Goal: Task Accomplishment & Management: Complete application form

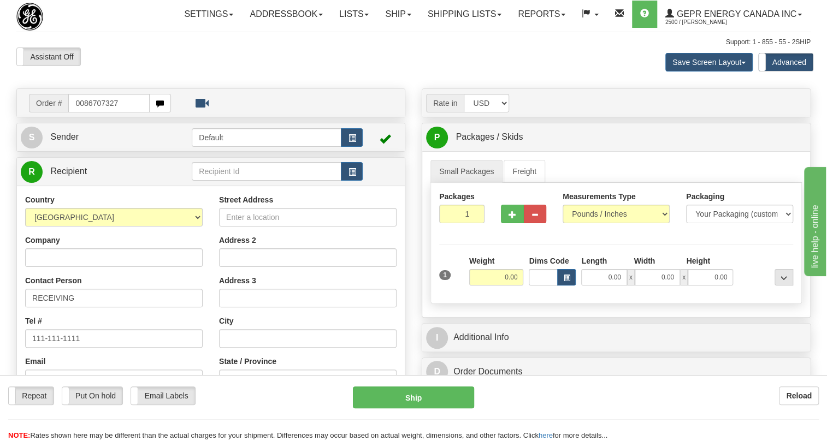
click at [81, 112] on input "0086707327" at bounding box center [108, 103] width 81 height 19
type input "86707327"
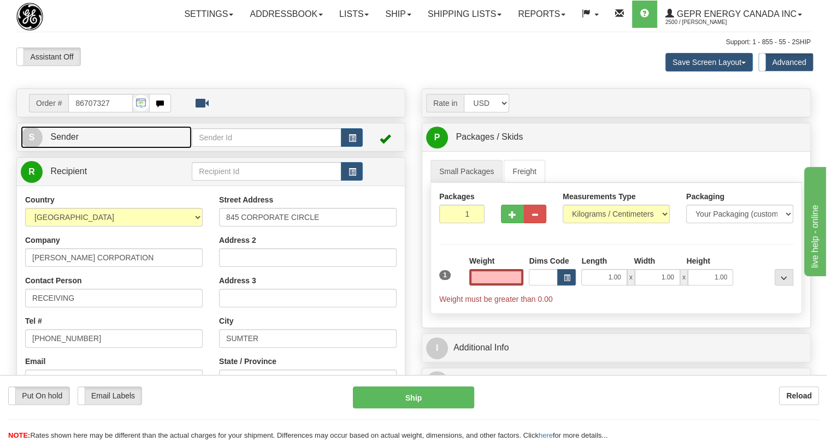
type input "0.00"
click at [67, 141] on span "Sender" at bounding box center [64, 136] width 28 height 9
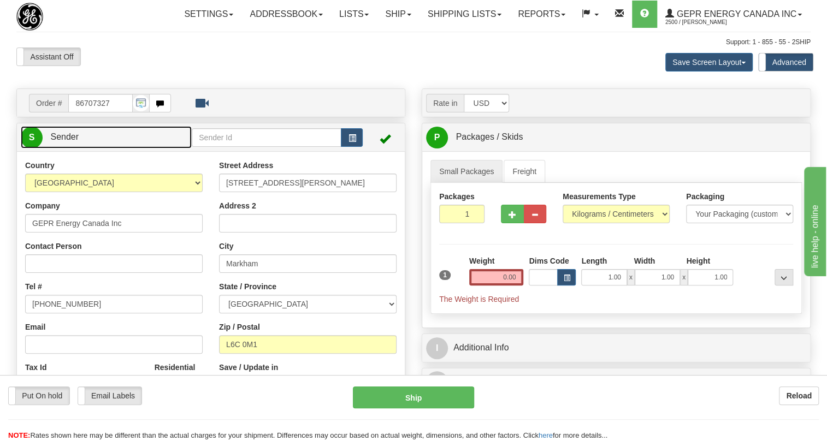
type input "MARKHAM"
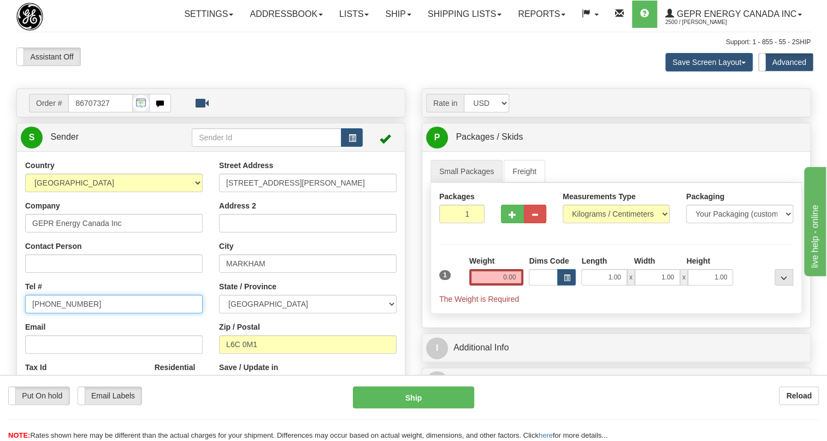
click at [66, 313] on input "[PHONE_NUMBER]" at bounding box center [113, 304] width 177 height 19
paste input "[PHONE_NUMBER]"
type input "[PHONE_NUMBER]"
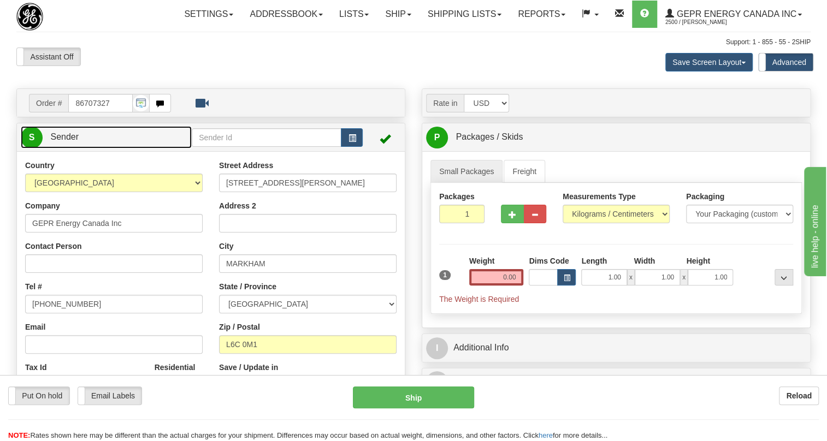
click at [66, 141] on span "Sender" at bounding box center [64, 136] width 28 height 9
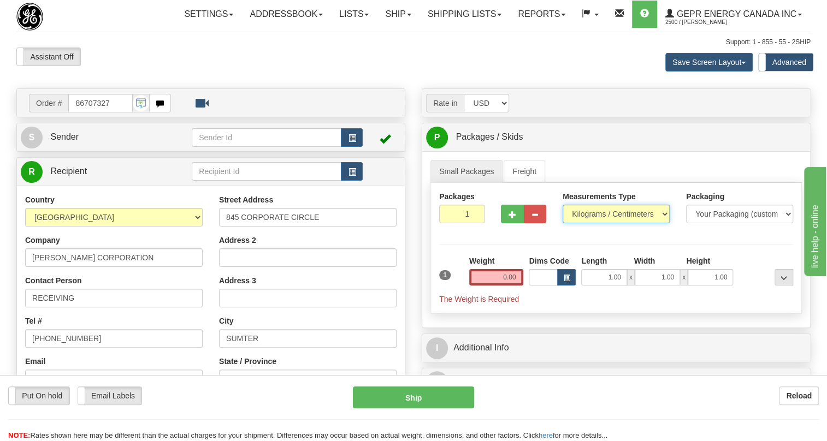
click at [595, 223] on select "Pounds / Inches Kilograms / Centimeters" at bounding box center [615, 214] width 107 height 19
select select "0"
click at [562, 223] on select "Pounds / Inches Kilograms / Centimeters" at bounding box center [615, 214] width 107 height 19
click at [496, 286] on input "0.00" at bounding box center [496, 277] width 55 height 16
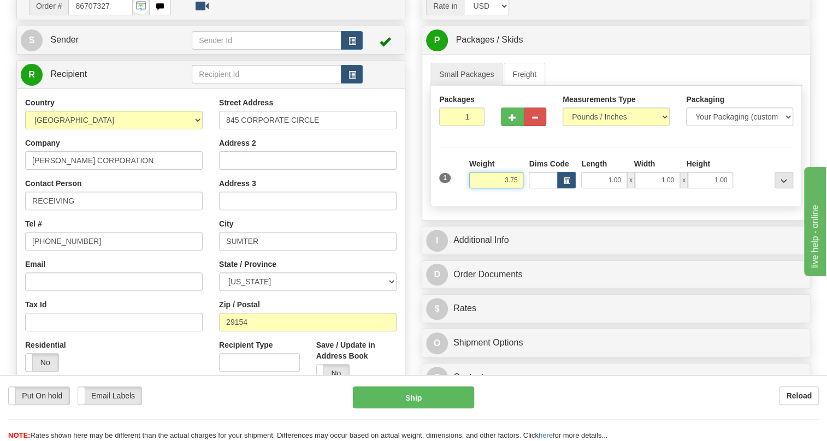
scroll to position [99, 0]
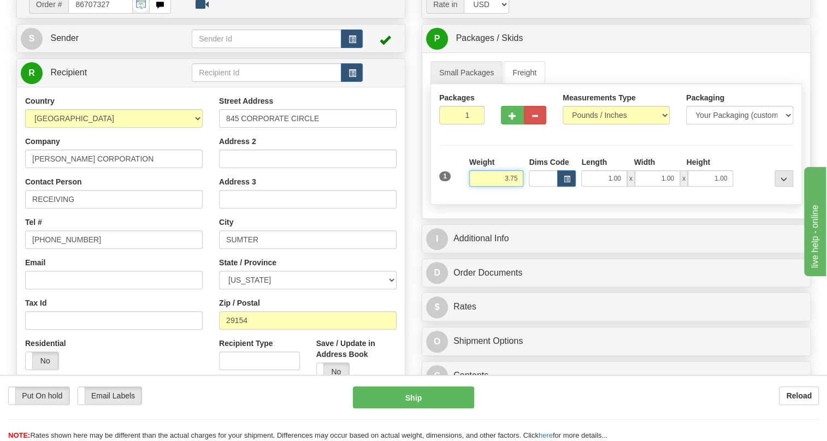
type input "3.75"
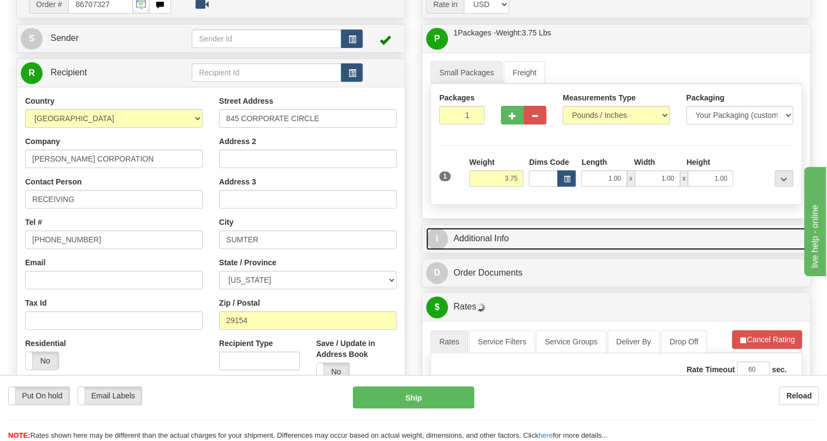
click at [473, 250] on link "I Additional Info" at bounding box center [616, 239] width 380 height 22
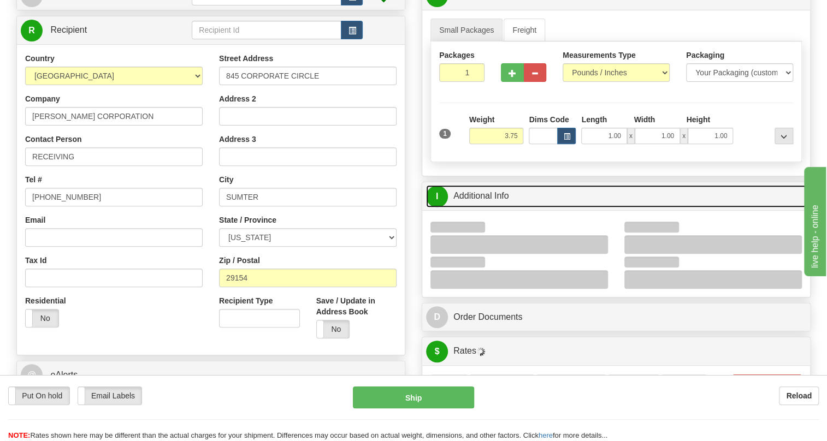
scroll to position [198, 0]
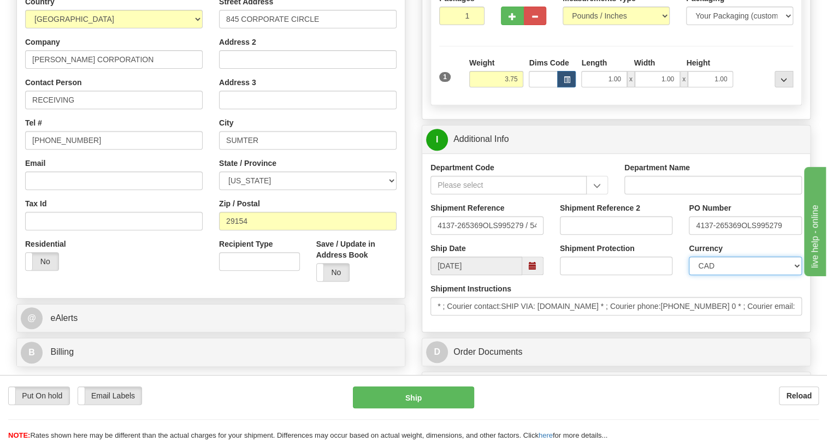
click at [730, 275] on select "CAD USD EUR ZAR [PERSON_NAME] ARN AUD AUS AWG BBD BFR BGN BHD BMD BND BRC BRL C…" at bounding box center [744, 266] width 113 height 19
select select "1"
click at [688, 275] on select "CAD USD EUR ZAR [PERSON_NAME] ARN AUD AUS AWG BBD BFR BGN BHD BMD BND BRC BRL C…" at bounding box center [744, 266] width 113 height 19
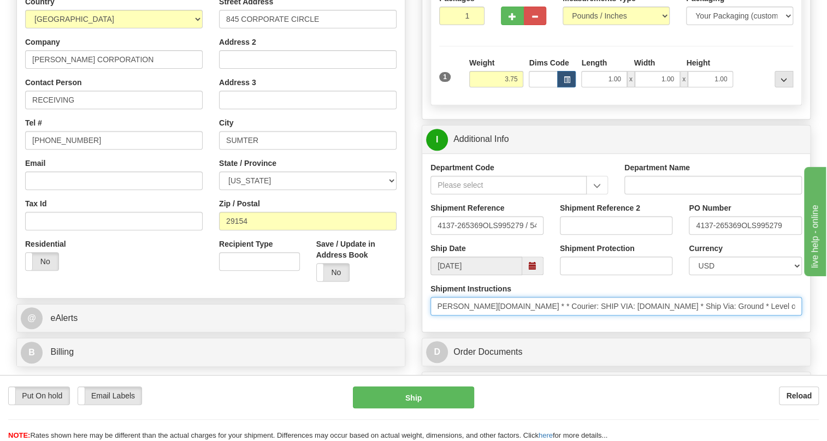
scroll to position [0, 389]
drag, startPoint x: 682, startPoint y: 332, endPoint x: 783, endPoint y: 338, distance: 101.2
click at [783, 316] on input "* ; Courier contact:SHIP VIA: [DOMAIN_NAME] * ; Courier phone:[PHONE_NUMBER] 0 …" at bounding box center [615, 306] width 371 height 19
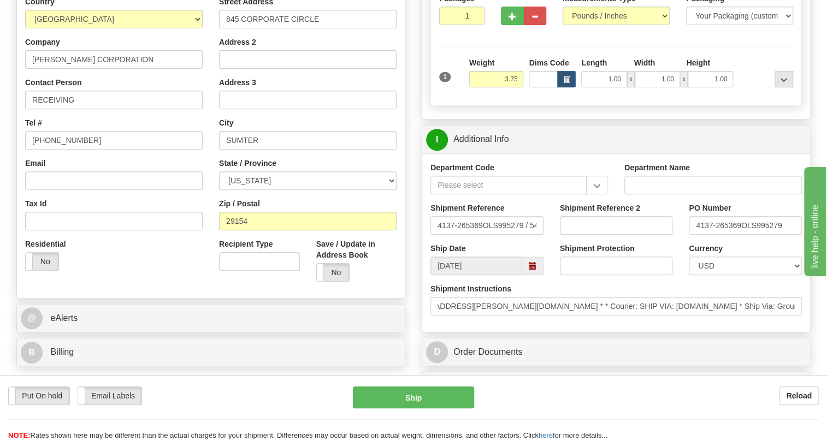
scroll to position [0, 0]
click at [634, 316] on div "Shipment Instructions * ; Courier contact:SHIP VIA: [DOMAIN_NAME] * ; Courier p…" at bounding box center [615, 299] width 371 height 32
drag, startPoint x: 738, startPoint y: 249, endPoint x: 674, endPoint y: 253, distance: 64.0
click at [674, 243] on div "Shipment Reference 4137-265369OLS995279 / 541182 Shipment Reference 2 PO Number…" at bounding box center [616, 223] width 388 height 40
click at [106, 109] on input "RECEIVING" at bounding box center [113, 100] width 177 height 19
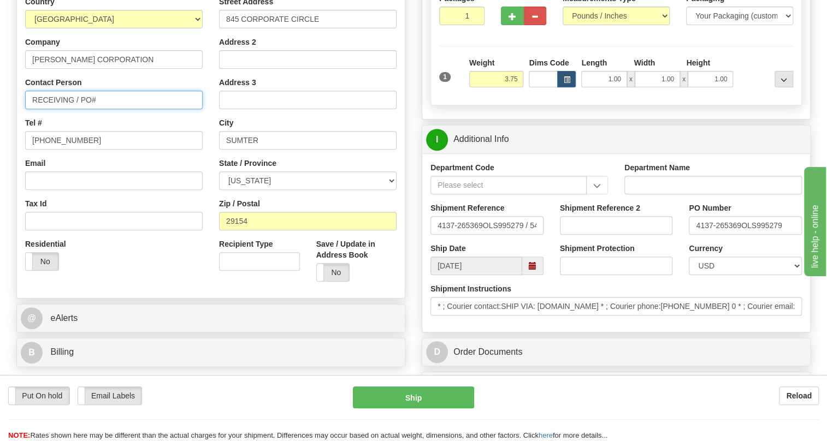
paste input "4137-265369"
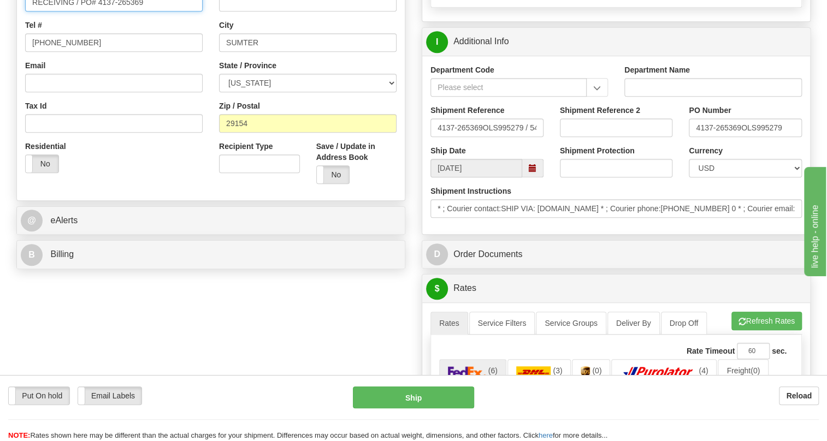
scroll to position [298, 0]
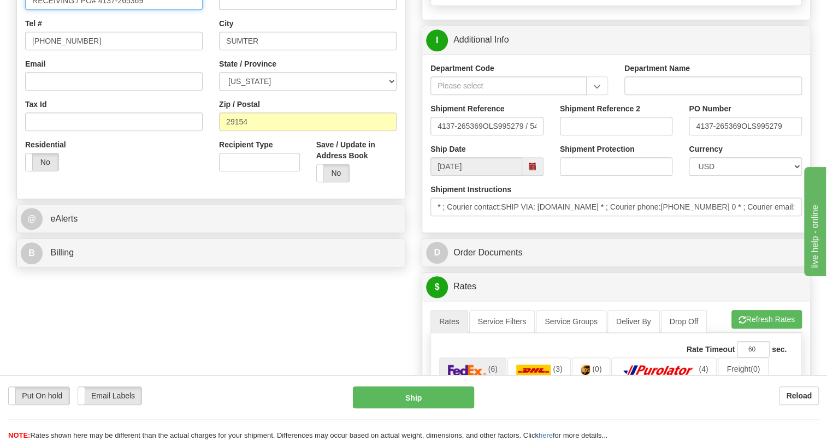
type input "RECEIVING / PO# 4137-265369"
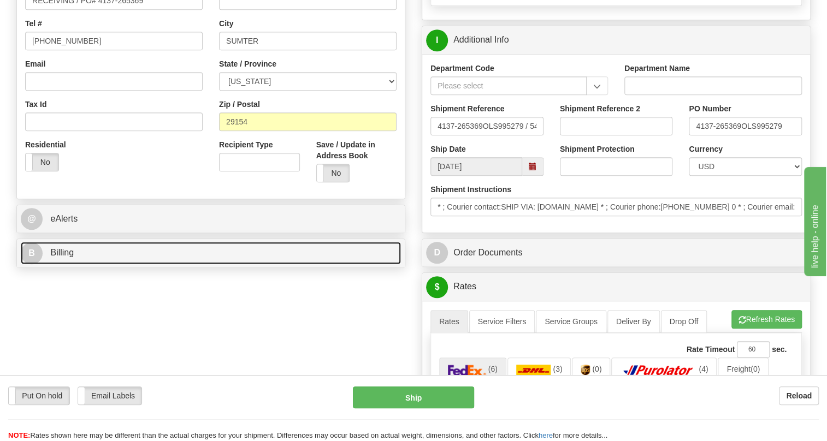
click at [63, 257] on span "Billing" at bounding box center [61, 252] width 23 height 9
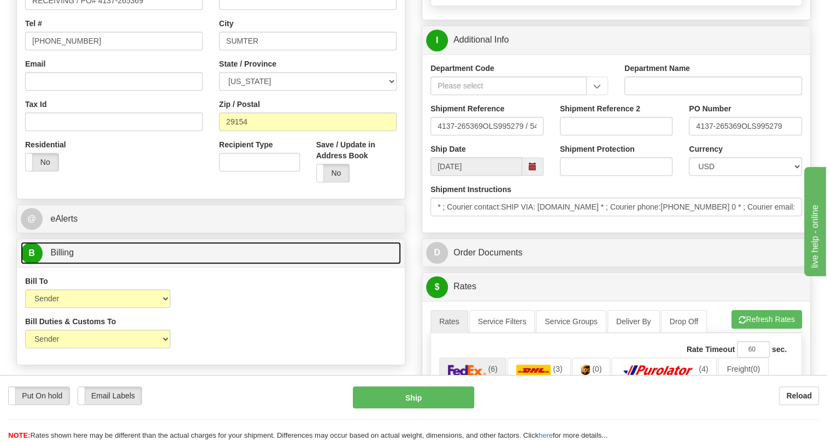
click at [63, 257] on span "Billing" at bounding box center [61, 252] width 23 height 9
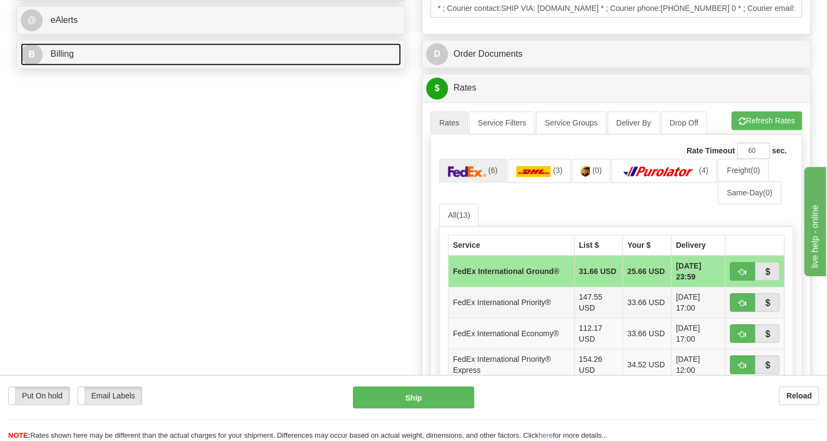
scroll to position [546, 0]
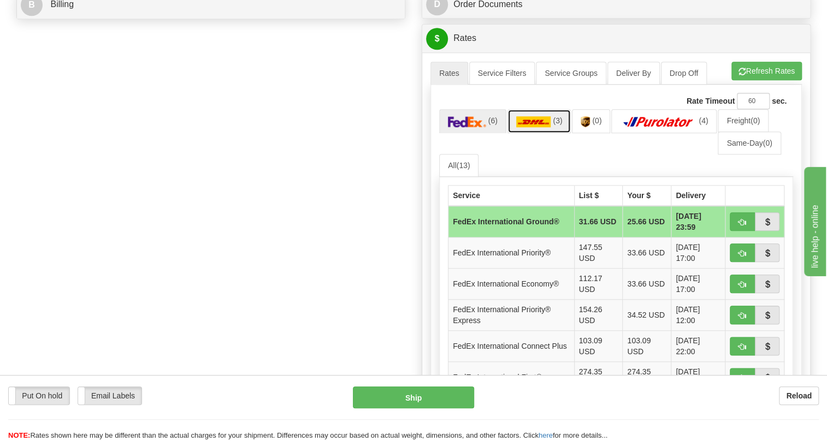
click at [533, 127] on img at bounding box center [533, 121] width 35 height 11
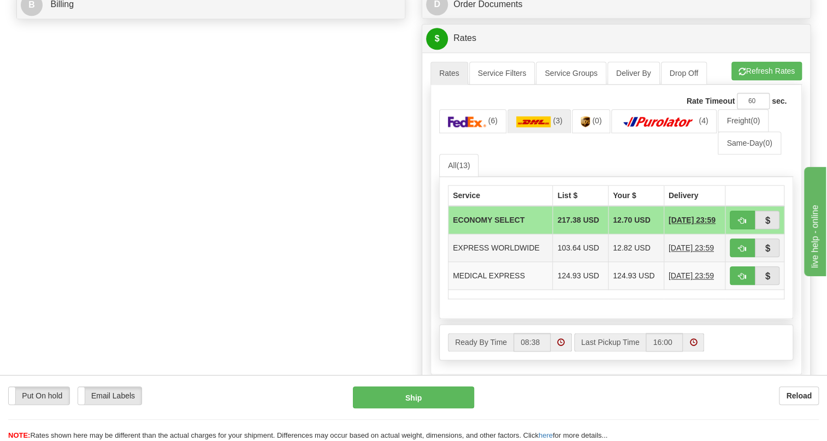
click at [527, 262] on td "EXPRESS WORLDWIDE" at bounding box center [500, 248] width 104 height 28
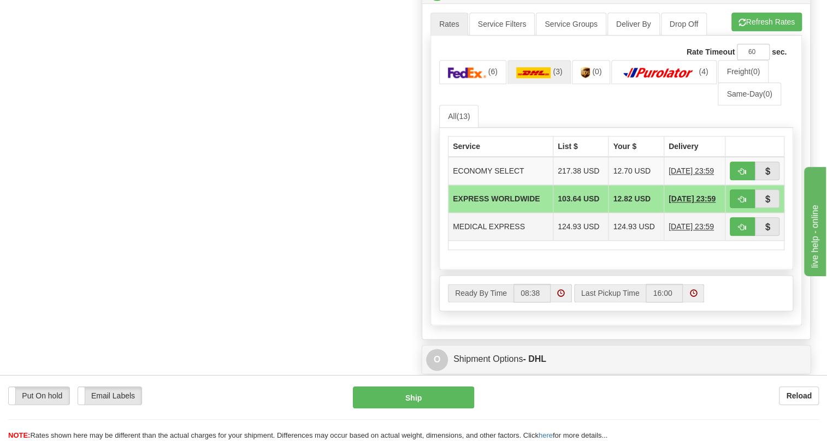
scroll to position [595, 0]
click at [744, 203] on span "button" at bounding box center [742, 199] width 8 height 7
type input "P"
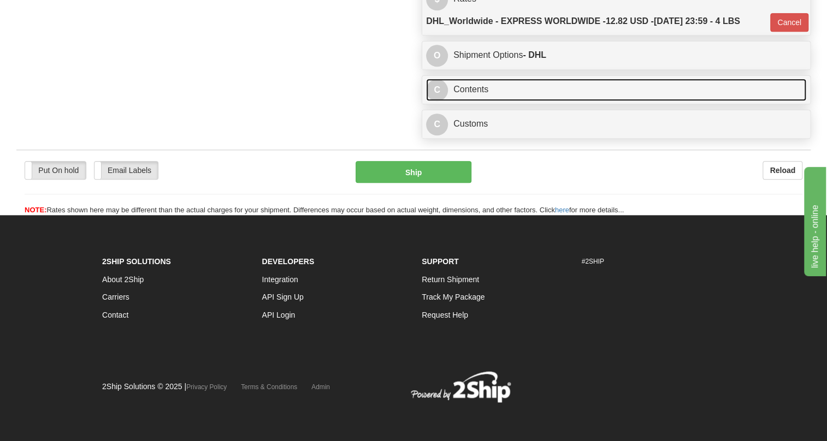
click at [478, 101] on link "C Contents" at bounding box center [616, 90] width 380 height 22
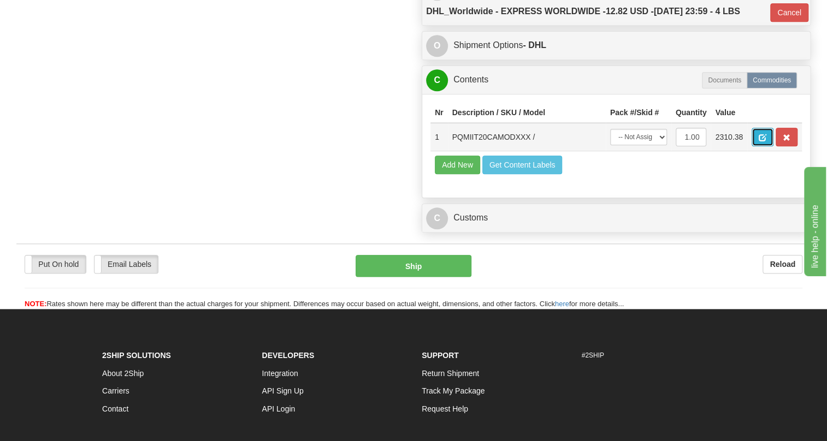
click at [764, 141] on span "button" at bounding box center [762, 137] width 8 height 7
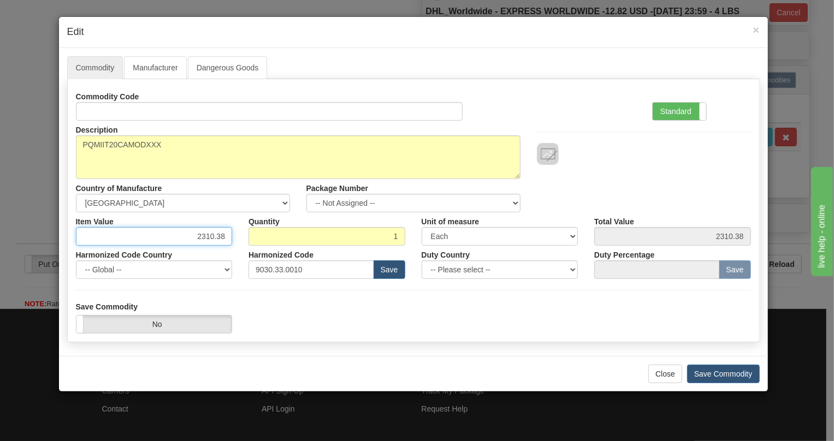
click at [216, 233] on input "2310.38" at bounding box center [154, 236] width 157 height 19
paste input "1.675,37"
click at [202, 240] on input "1.675,37" at bounding box center [154, 236] width 157 height 19
click at [216, 237] on input "1675,37" at bounding box center [154, 236] width 157 height 19
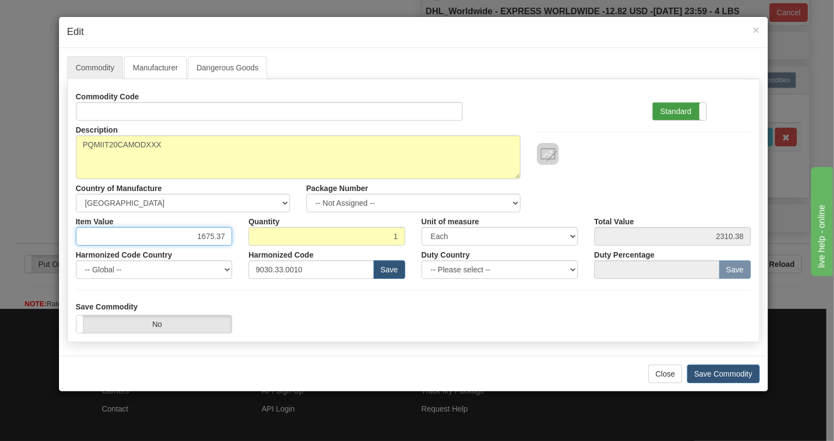
type input "1675.37"
click at [666, 111] on label "Standard" at bounding box center [679, 111] width 54 height 17
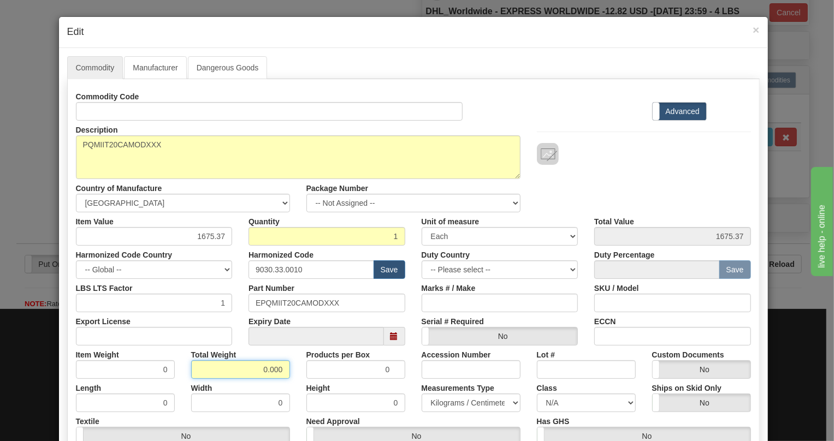
click at [250, 373] on input "0.000" at bounding box center [240, 369] width 99 height 19
type input "1.000"
type input "1.0000"
click at [453, 401] on select "Pounds / Inches Kilograms / Centimeters" at bounding box center [470, 403] width 99 height 19
select select "0"
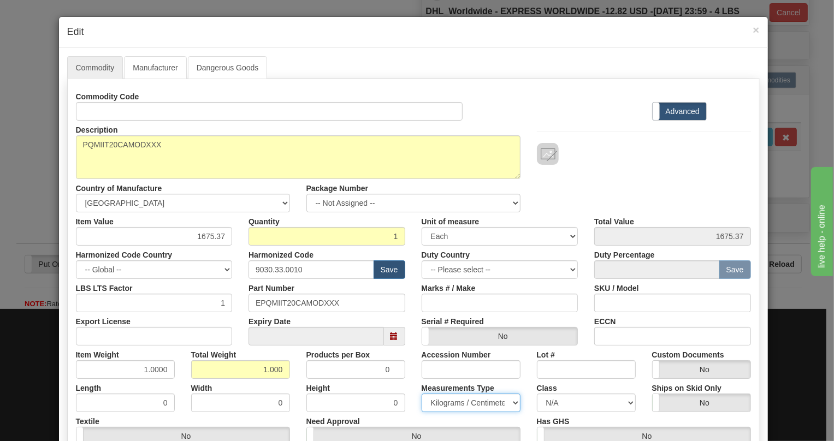
click at [421, 394] on select "Pounds / Inches Kilograms / Centimeters" at bounding box center [470, 403] width 99 height 19
click at [407, 386] on div "Height 0" at bounding box center [355, 395] width 115 height 33
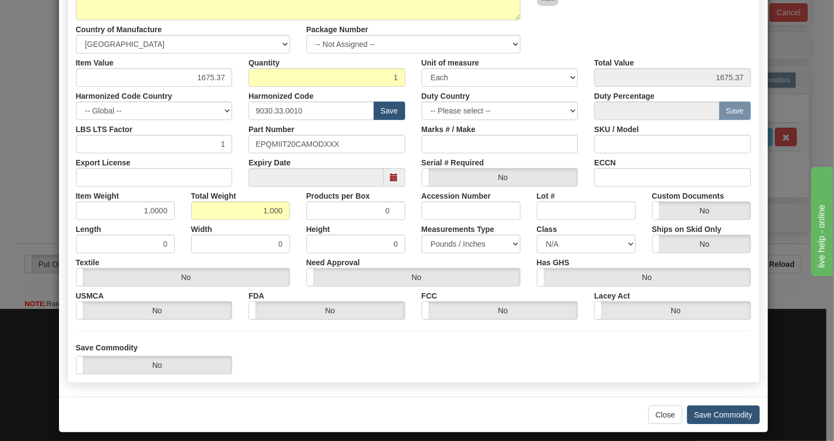
scroll to position [166, 0]
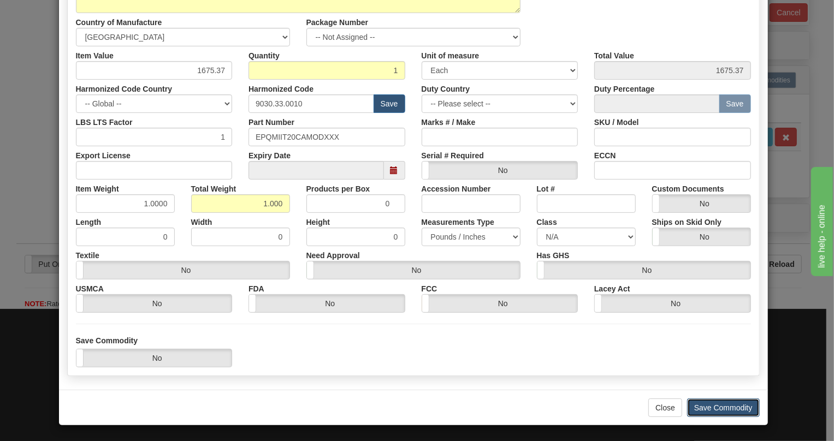
click at [714, 407] on button "Save Commodity" at bounding box center [723, 408] width 73 height 19
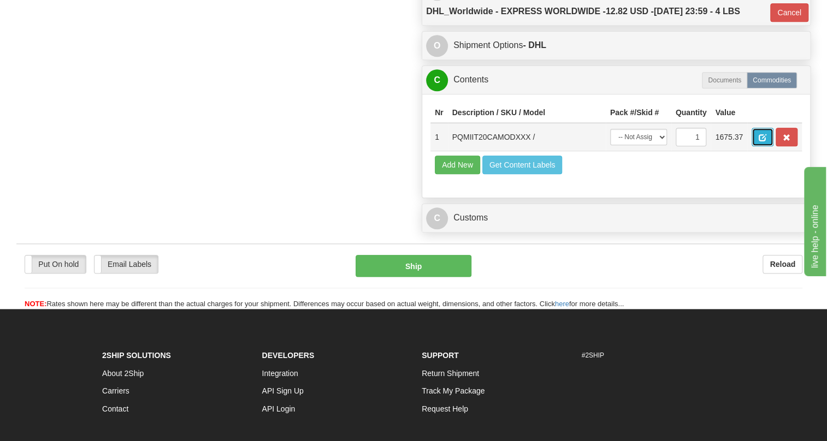
click at [763, 141] on span "button" at bounding box center [762, 137] width 8 height 7
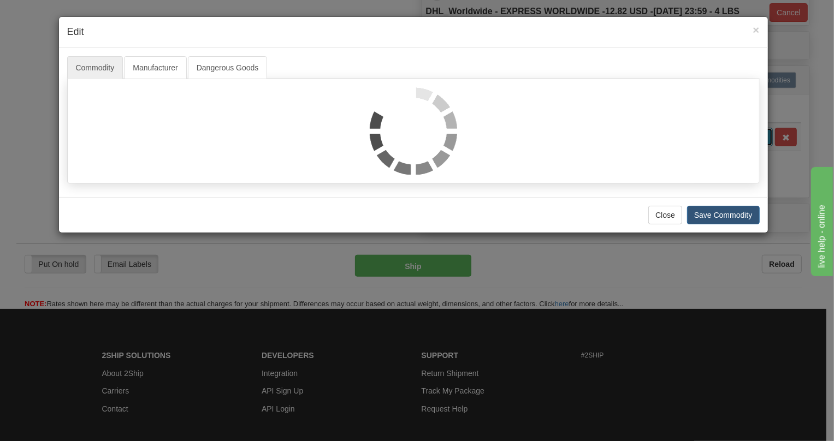
scroll to position [0, 0]
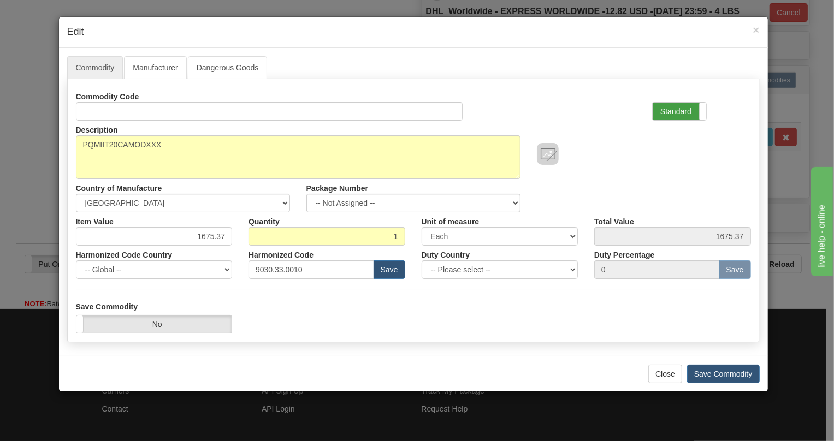
click at [662, 112] on label "Standard" at bounding box center [679, 111] width 54 height 17
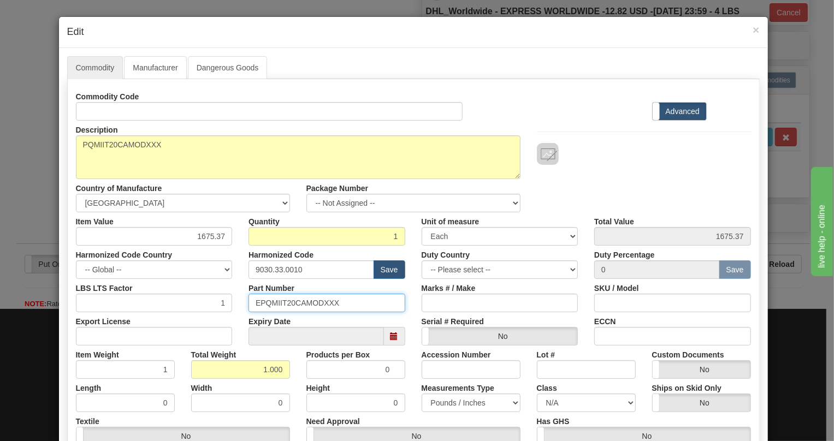
drag, startPoint x: 337, startPoint y: 300, endPoint x: 251, endPoint y: 299, distance: 85.7
click at [251, 299] on input "EPQMIIT20CAMODXXX" at bounding box center [326, 303] width 157 height 19
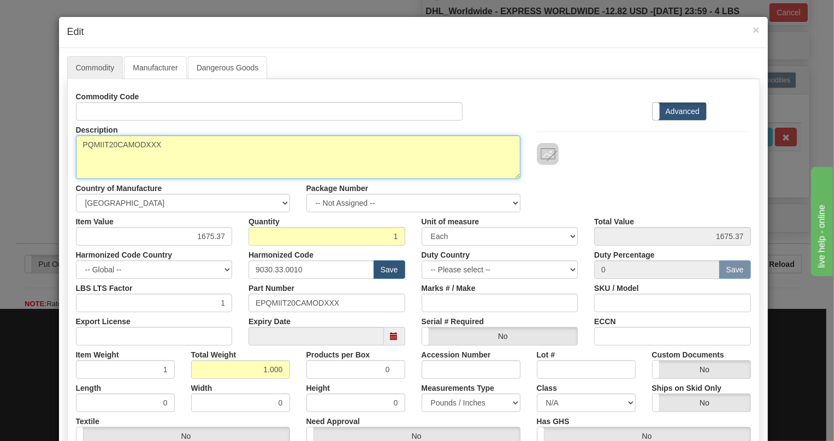
click at [137, 148] on textarea "PQMIIT20CAMODXXX" at bounding box center [298, 157] width 444 height 44
paste textarea "-T20-C-A-"
type textarea "PQMII-T20-C-A-MODXXX"
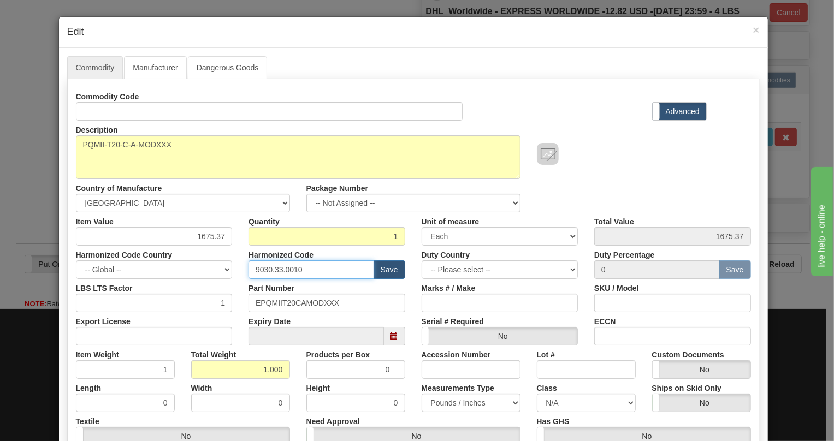
click at [287, 268] on input "9030.33.0010" at bounding box center [311, 269] width 126 height 19
paste input "28.30.000"
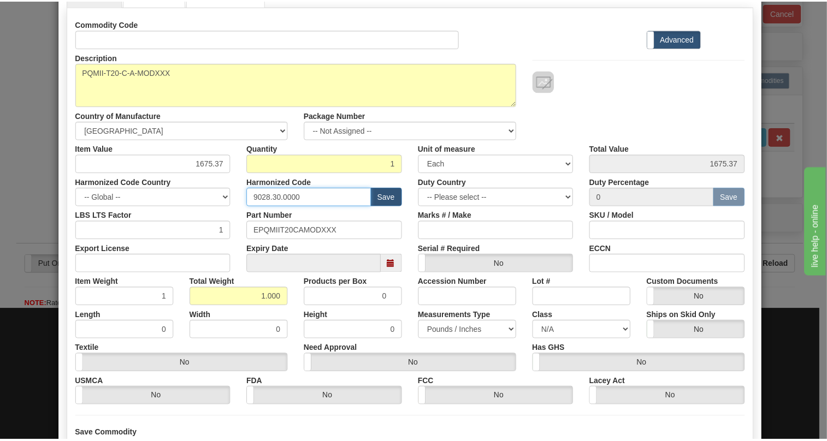
scroll to position [148, 0]
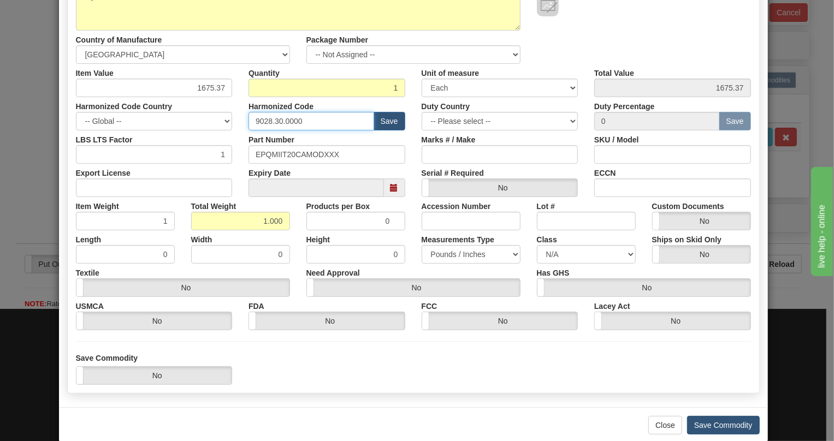
type input "9028.30.0000"
click at [721, 424] on button "Save Commodity" at bounding box center [723, 425] width 73 height 19
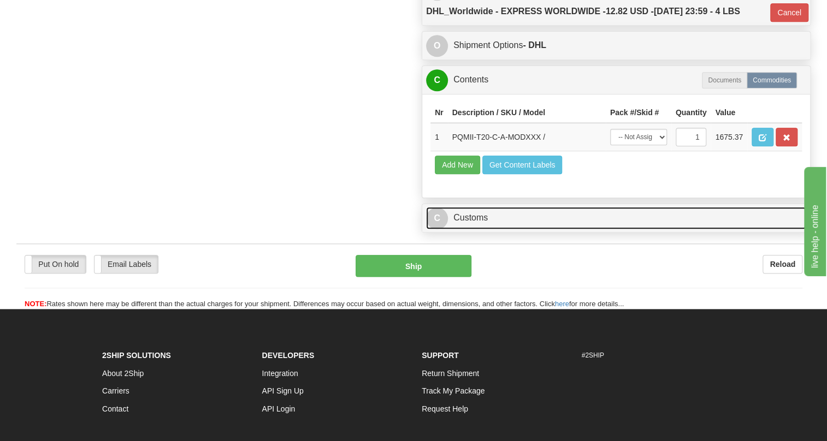
click at [475, 229] on link "C Customs" at bounding box center [616, 218] width 380 height 22
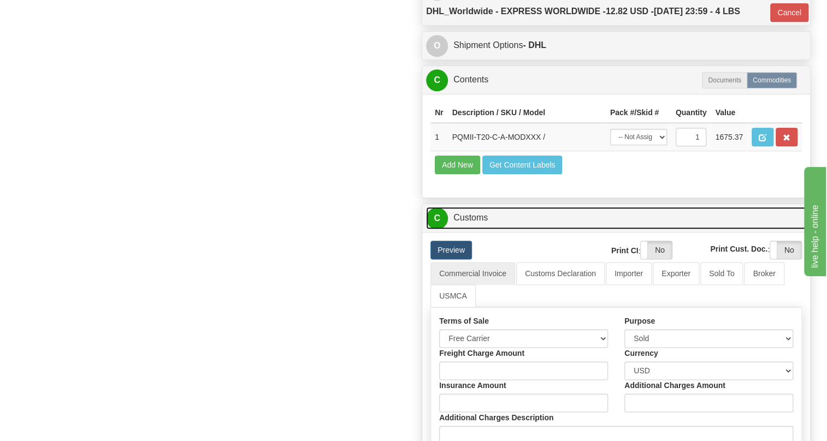
click at [471, 229] on link "C Customs" at bounding box center [616, 218] width 380 height 22
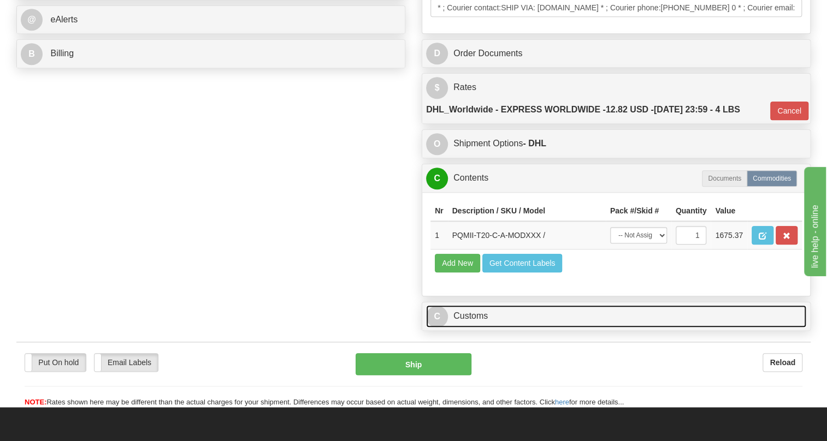
scroll to position [496, 0]
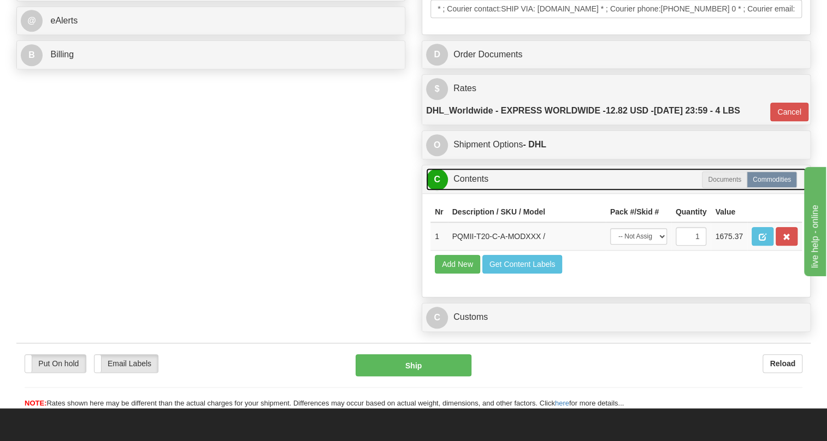
click at [478, 191] on link "C Contents" at bounding box center [616, 179] width 380 height 22
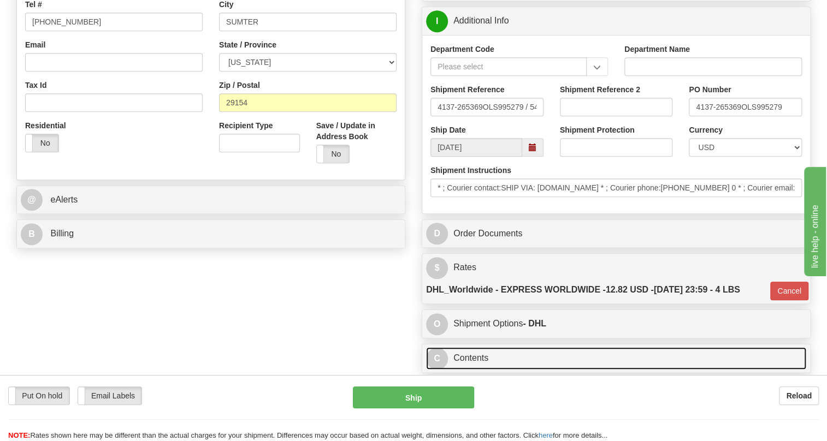
scroll to position [347, 0]
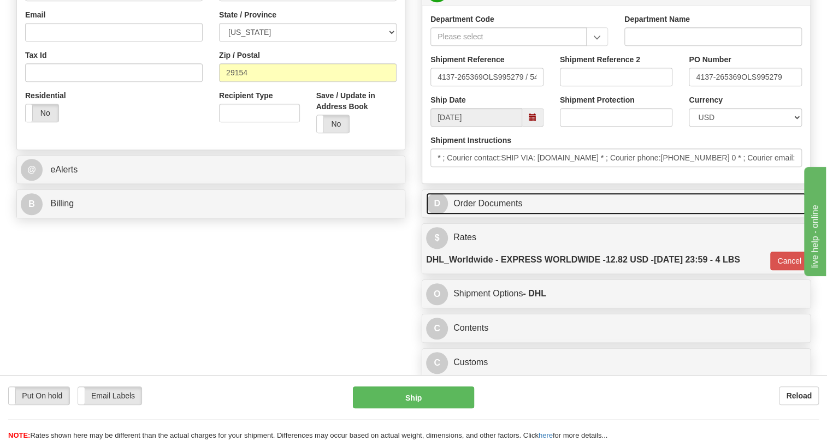
click at [485, 215] on link "D Order Documents" at bounding box center [616, 204] width 380 height 22
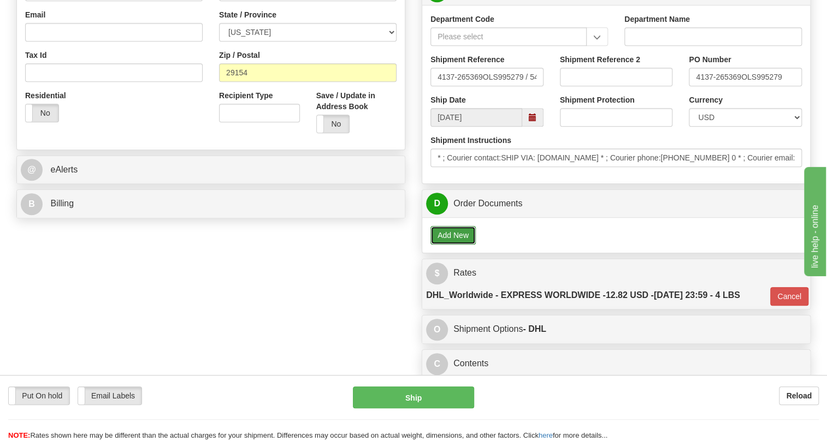
click at [458, 245] on button "Add New" at bounding box center [452, 235] width 45 height 19
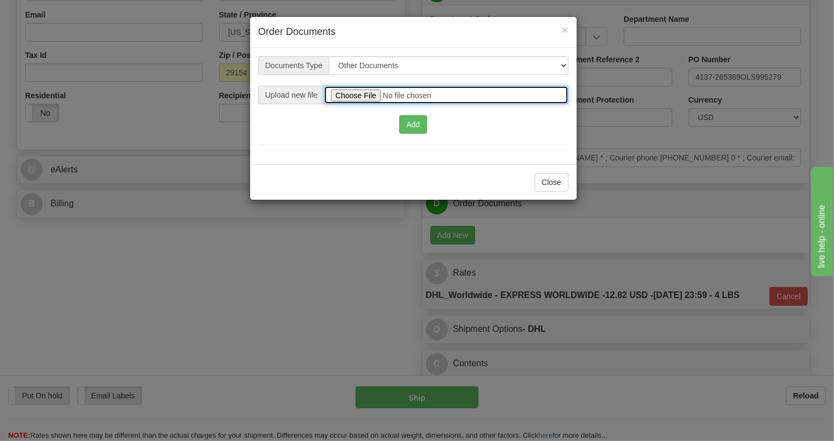
click at [356, 93] on input "file" at bounding box center [446, 95] width 244 height 19
type input "C:\fakepath\2025_USMCA Certificate_2025I1-1-1440_TV EPQMIIT20CAMODXXX.pdf"
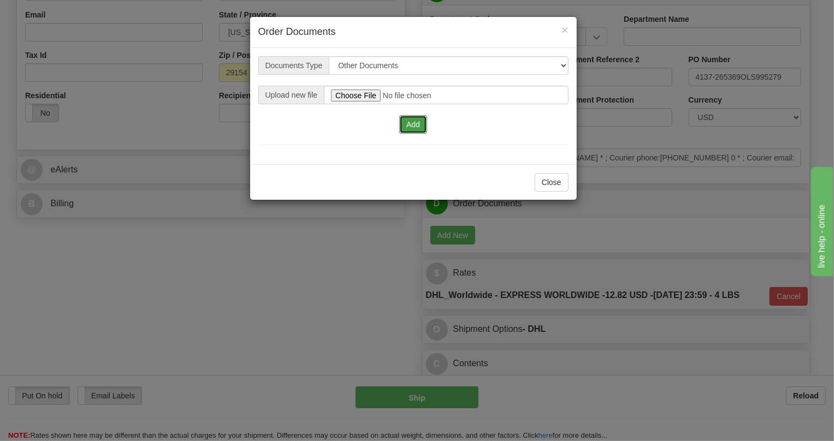
click at [413, 121] on button "Add" at bounding box center [413, 124] width 28 height 19
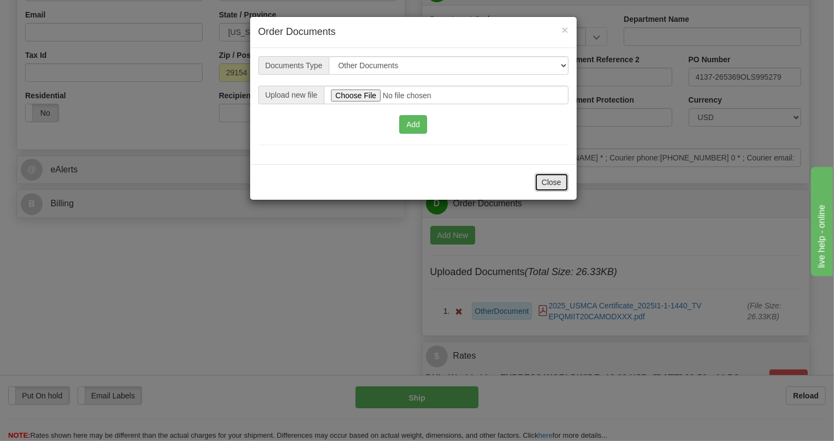
click at [555, 181] on button "Close" at bounding box center [551, 182] width 34 height 19
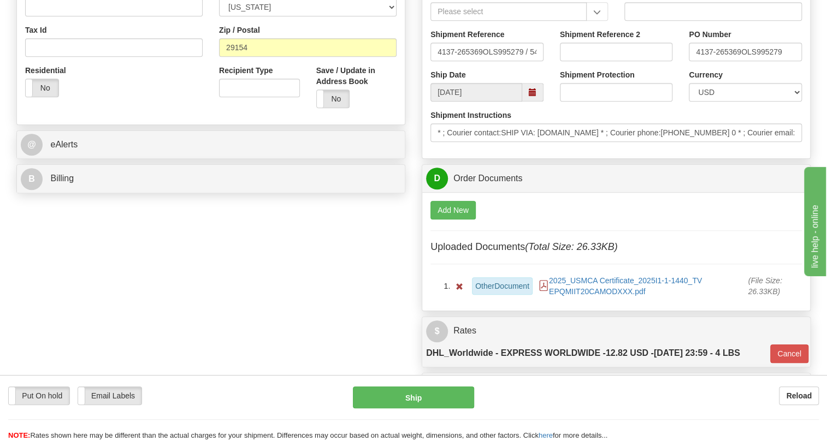
scroll to position [446, 0]
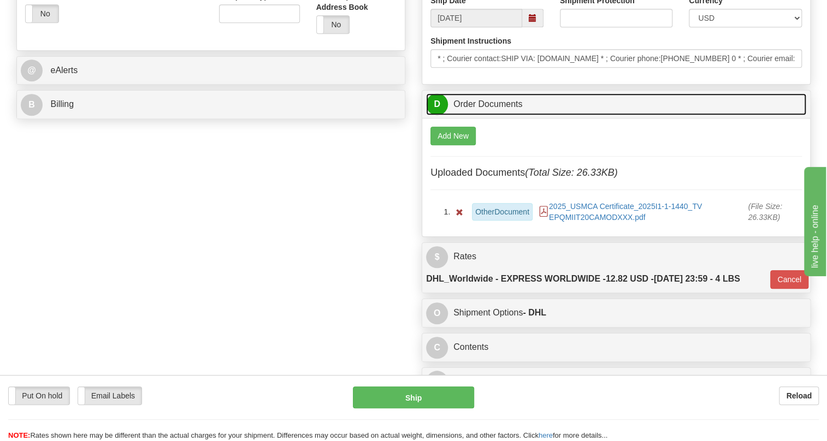
click at [476, 116] on link "D Order Documents" at bounding box center [616, 104] width 380 height 22
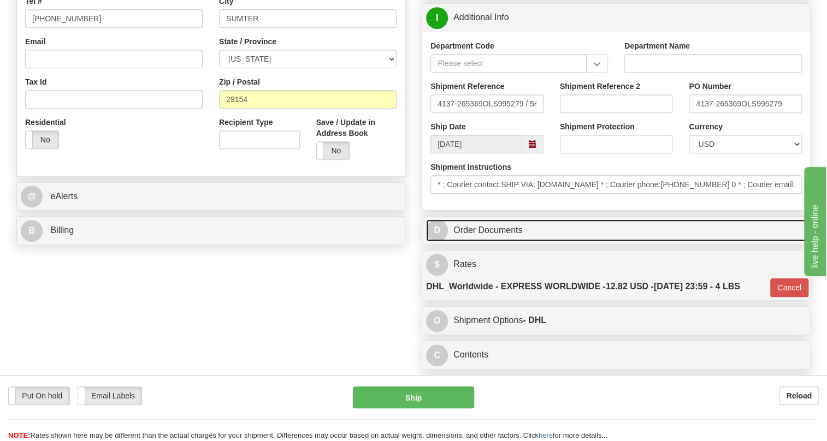
scroll to position [297, 0]
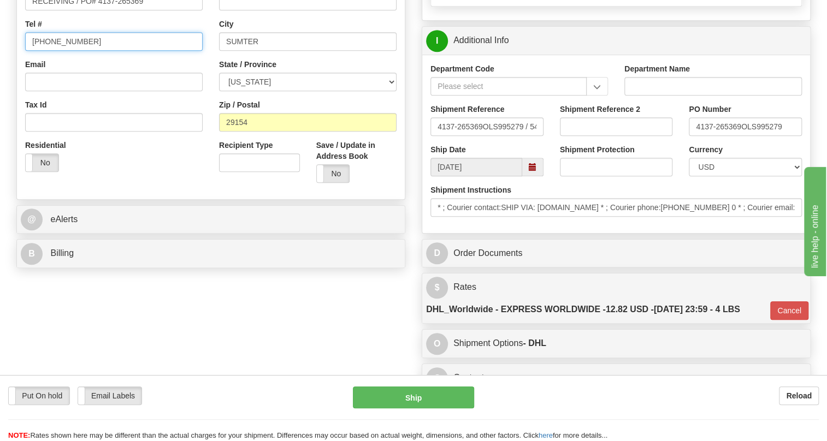
click at [65, 51] on input "[PHONE_NUMBER]" at bounding box center [113, 41] width 177 height 19
type input "111-111-1111"
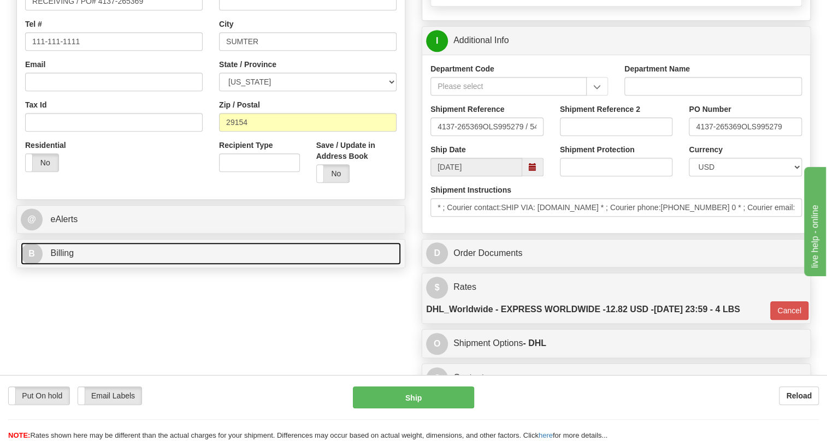
click at [69, 258] on span "Billing" at bounding box center [61, 252] width 23 height 9
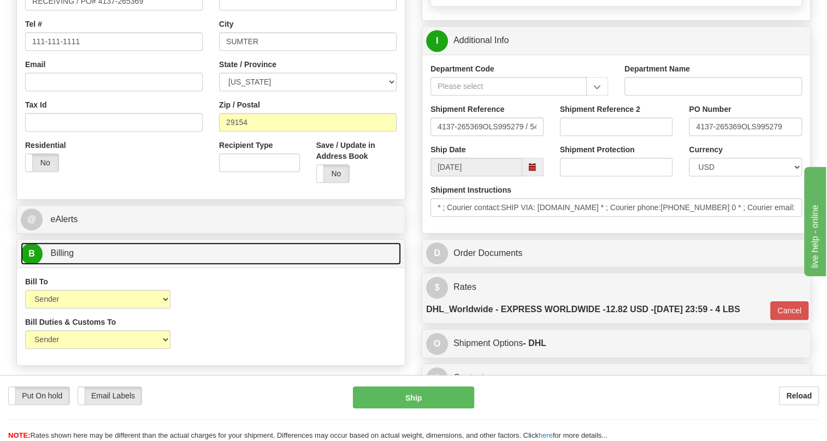
click at [69, 258] on span "Billing" at bounding box center [61, 252] width 23 height 9
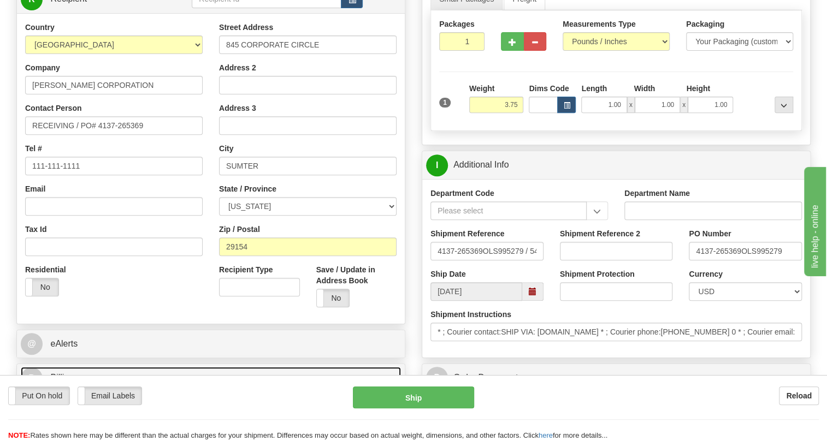
scroll to position [148, 0]
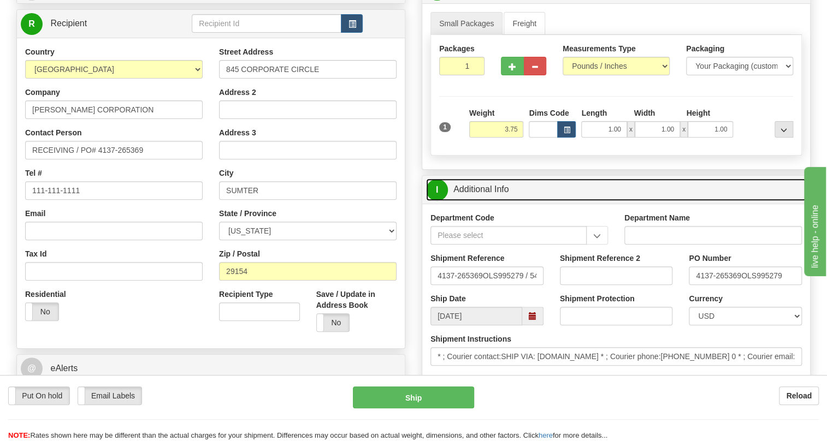
click at [496, 201] on link "I Additional Info" at bounding box center [616, 190] width 380 height 22
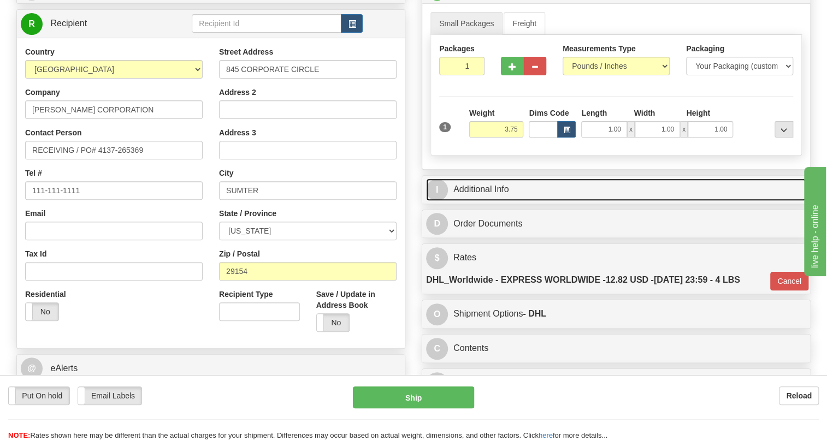
click at [477, 201] on link "I Additional Info" at bounding box center [616, 190] width 380 height 22
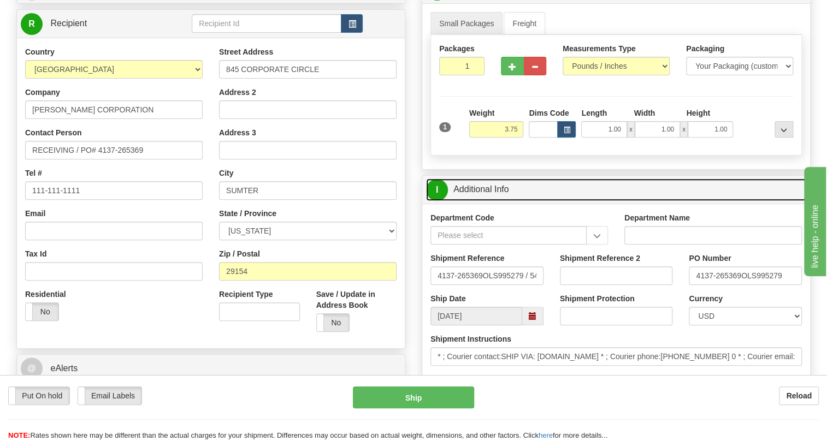
click at [477, 201] on link "I Additional Info" at bounding box center [616, 190] width 380 height 22
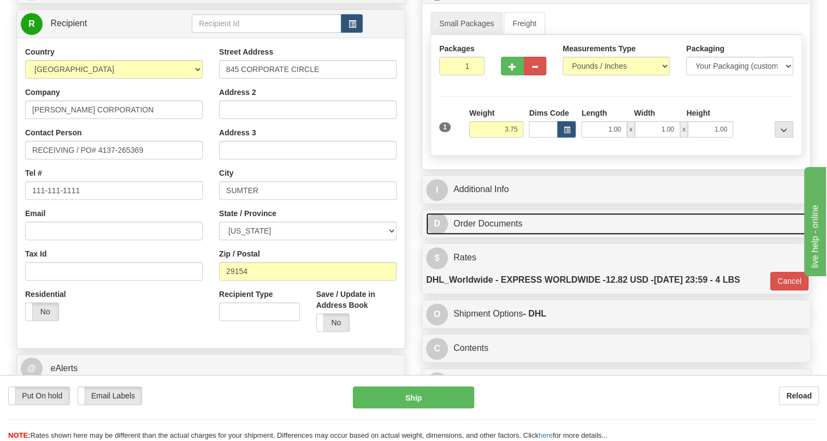
click at [482, 235] on link "D Order Documents" at bounding box center [616, 224] width 380 height 22
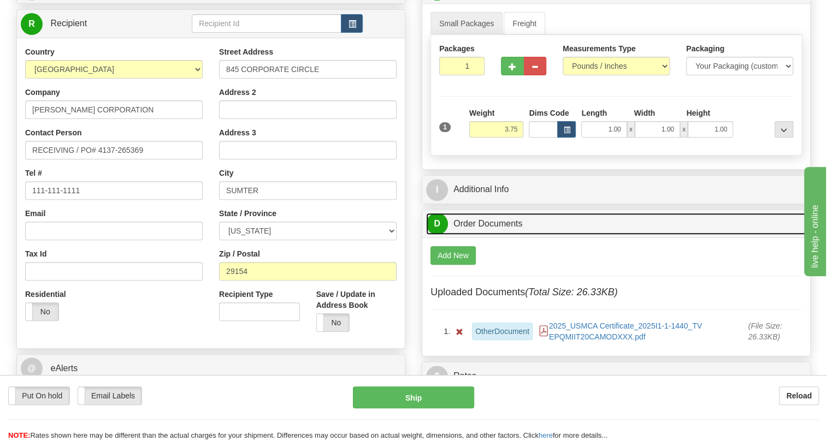
scroll to position [198, 0]
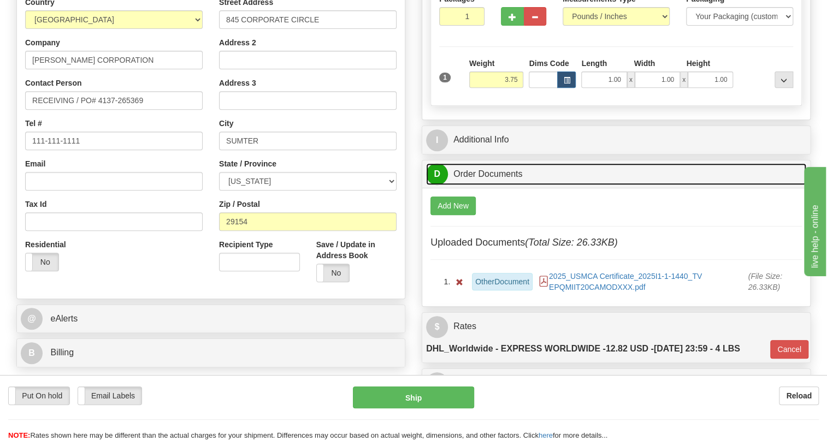
click at [484, 186] on link "D Order Documents" at bounding box center [616, 174] width 380 height 22
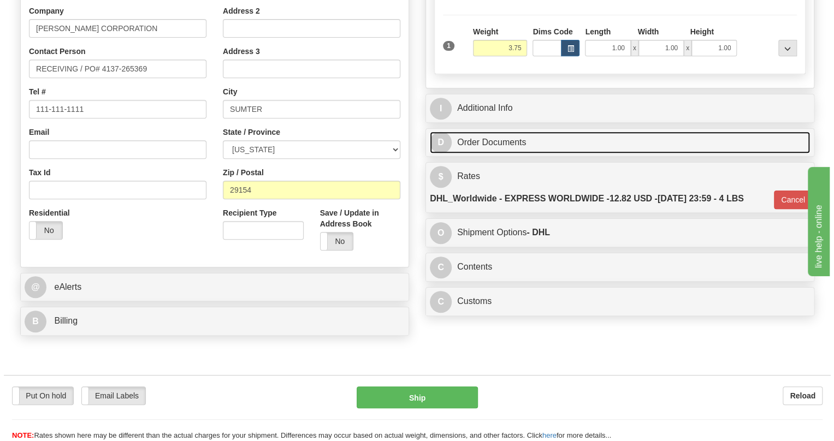
scroll to position [247, 0]
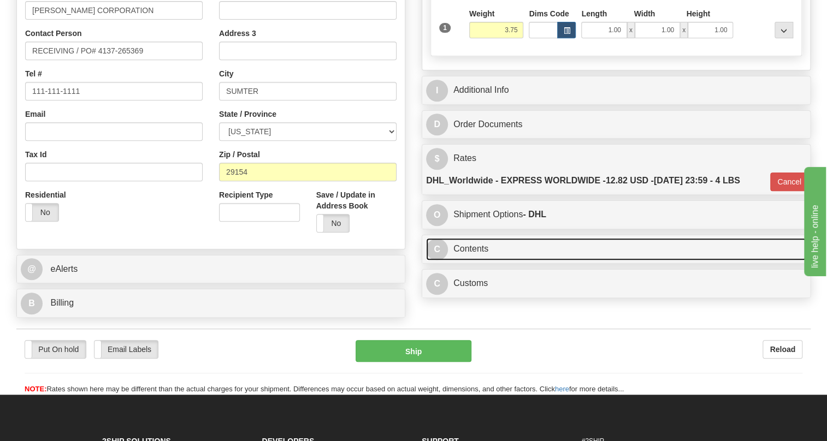
click at [478, 260] on link "C Contents" at bounding box center [616, 249] width 380 height 22
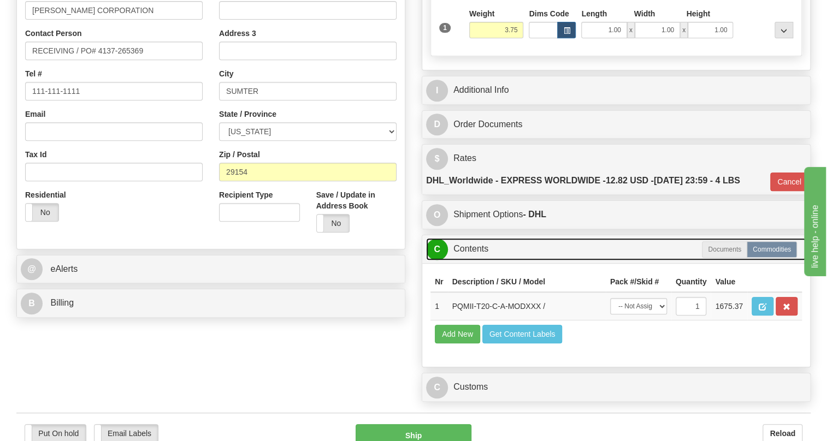
click at [478, 260] on link "C Contents" at bounding box center [616, 249] width 380 height 22
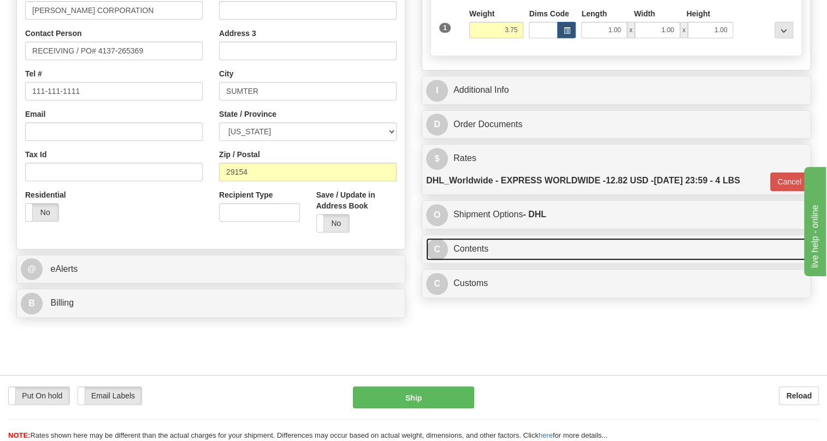
click at [478, 260] on link "C Contents" at bounding box center [616, 249] width 380 height 22
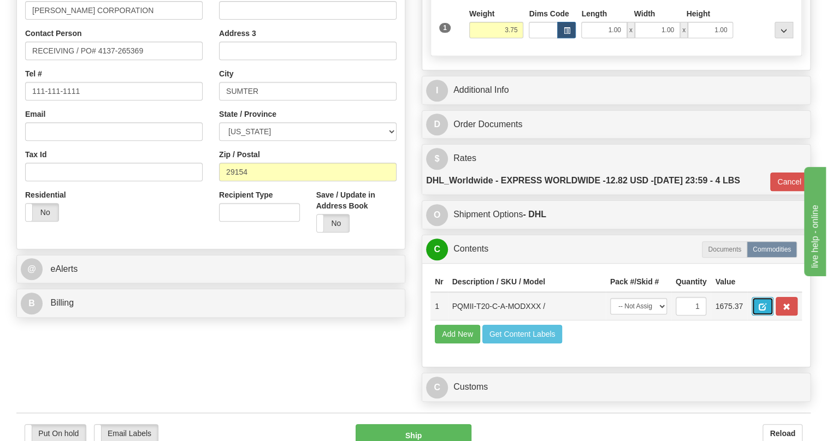
click at [760, 311] on span "button" at bounding box center [762, 307] width 8 height 7
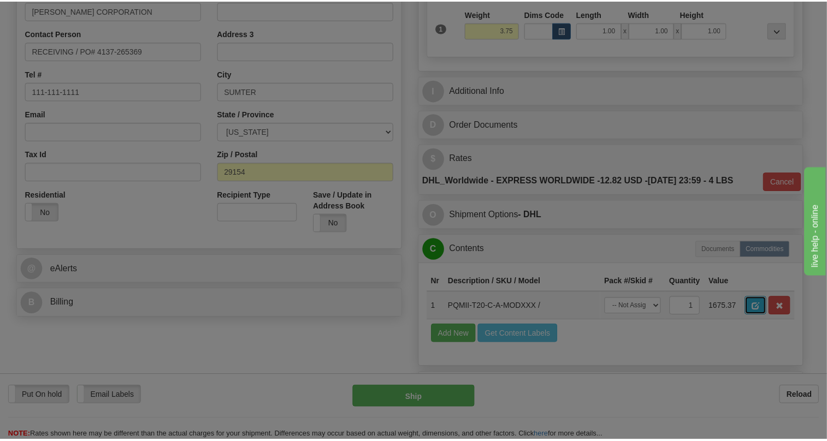
scroll to position [0, 0]
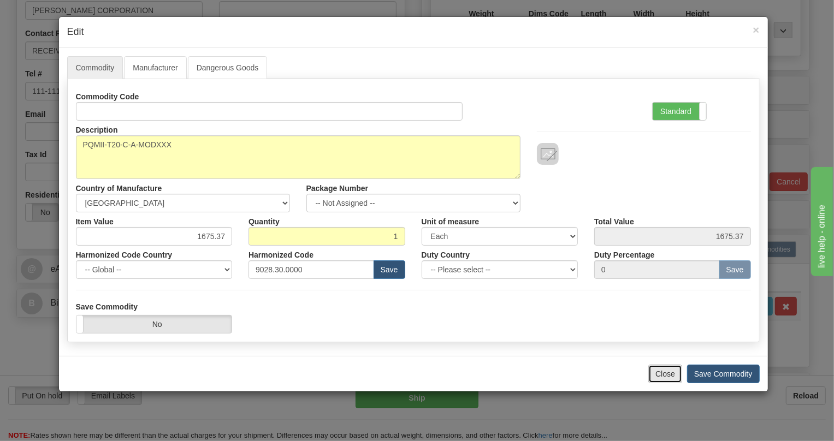
click at [663, 375] on button "Close" at bounding box center [665, 374] width 34 height 19
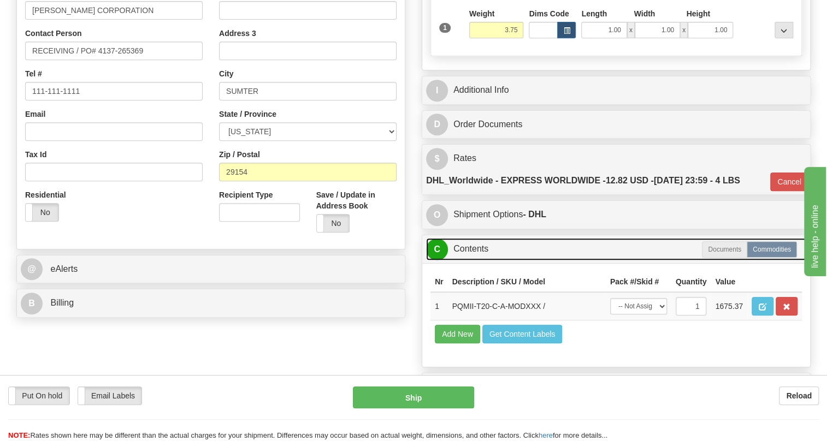
click at [478, 260] on link "C Contents" at bounding box center [616, 249] width 380 height 22
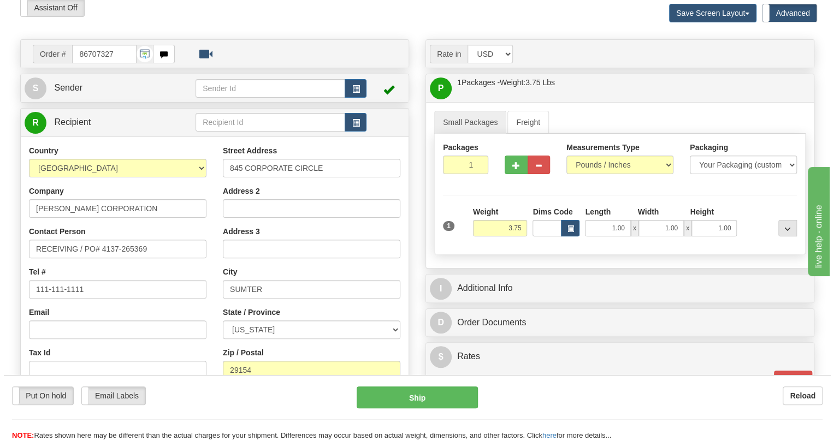
scroll to position [98, 0]
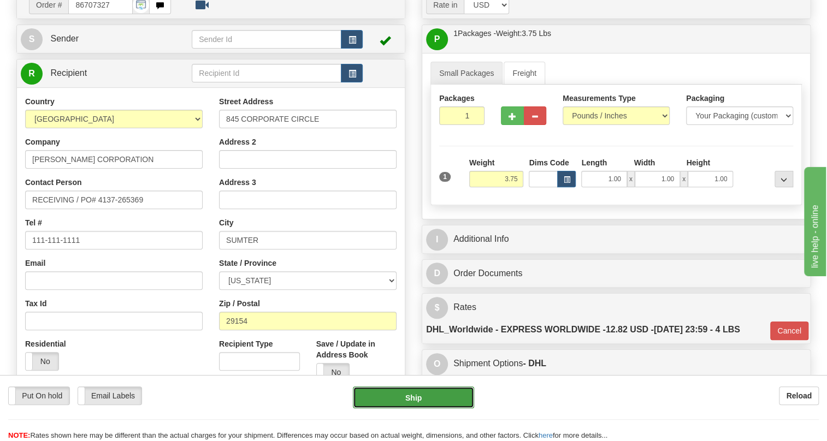
click at [416, 397] on button "Ship" at bounding box center [413, 398] width 121 height 22
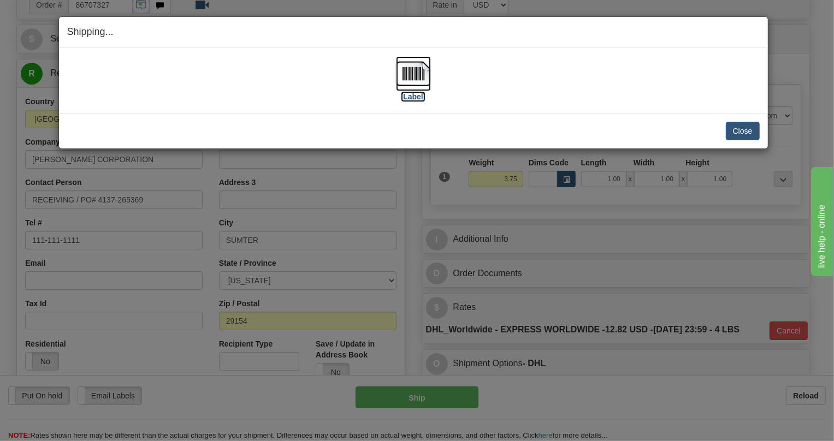
click at [419, 76] on img at bounding box center [413, 73] width 35 height 35
click at [742, 130] on button "Close" at bounding box center [743, 131] width 34 height 19
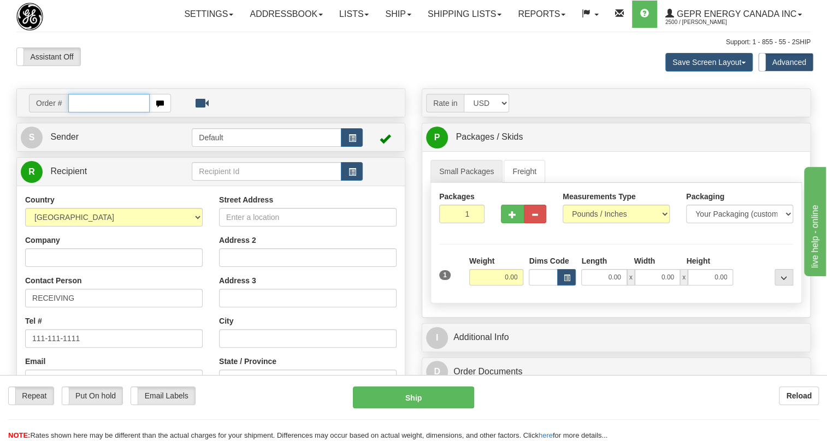
click at [88, 112] on input "text" at bounding box center [108, 103] width 81 height 19
paste input "0086707331"
click at [81, 112] on input "0086707331" at bounding box center [108, 103] width 81 height 19
type input "86707331"
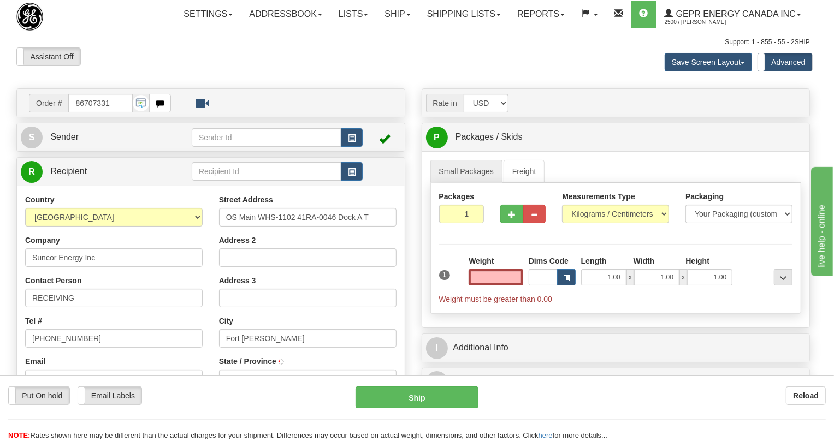
type input "FORT MCMURRAY"
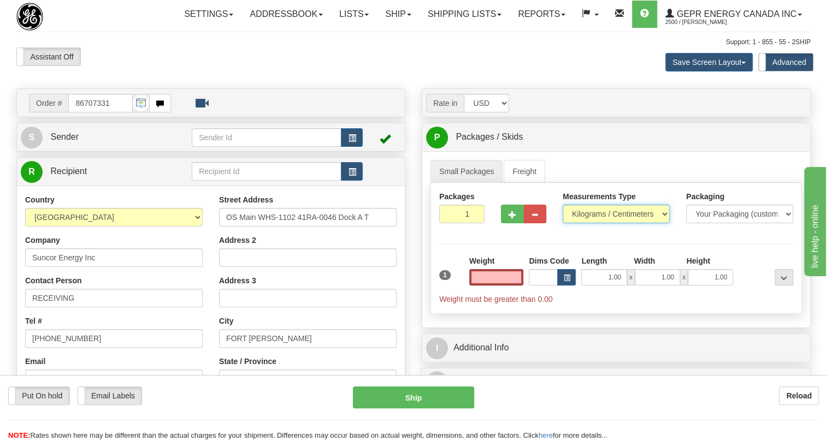
type input "0.00"
click at [596, 223] on select "Pounds / Inches Kilograms / Centimeters" at bounding box center [615, 214] width 107 height 19
select select "0"
click at [562, 223] on select "Pounds / Inches Kilograms / Centimeters" at bounding box center [615, 214] width 107 height 19
click at [492, 286] on input "0.00" at bounding box center [496, 277] width 55 height 16
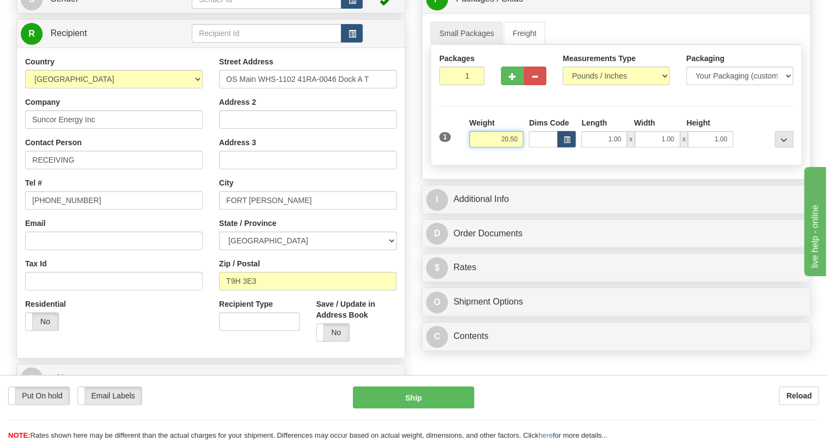
scroll to position [198, 0]
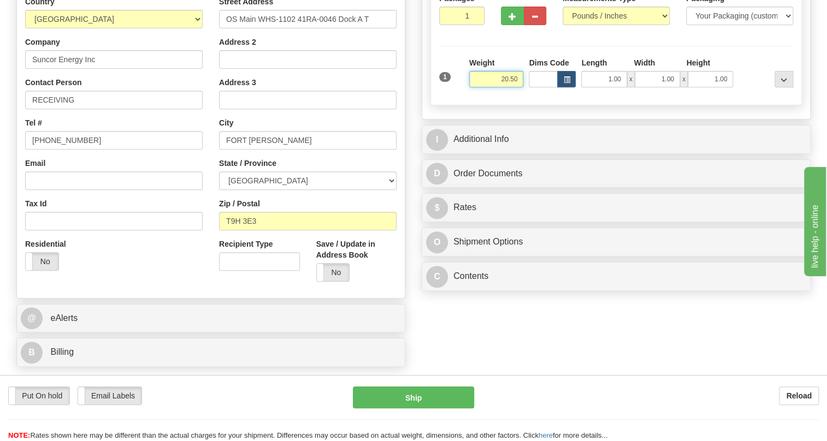
type input "20.50"
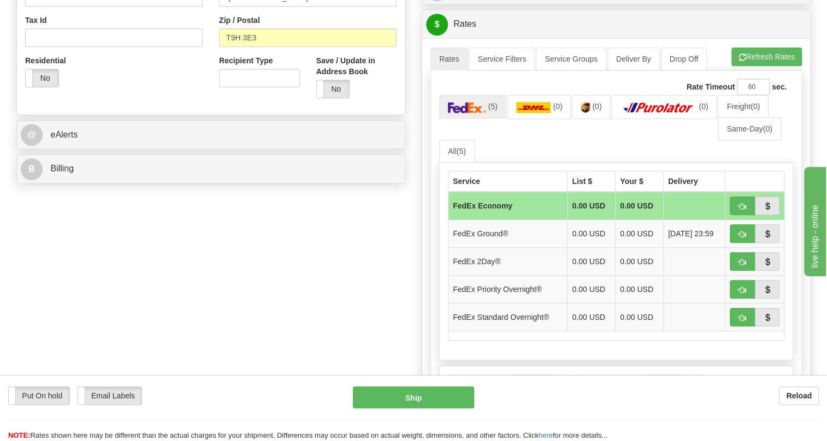
scroll to position [347, 0]
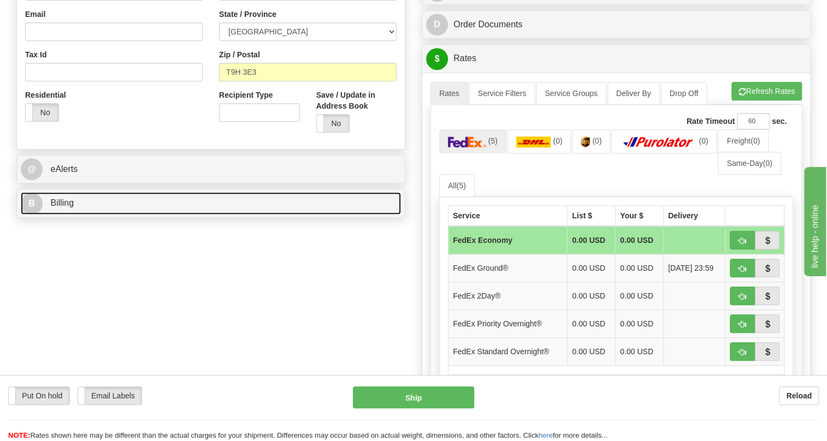
click at [60, 207] on span "Billing" at bounding box center [61, 202] width 23 height 9
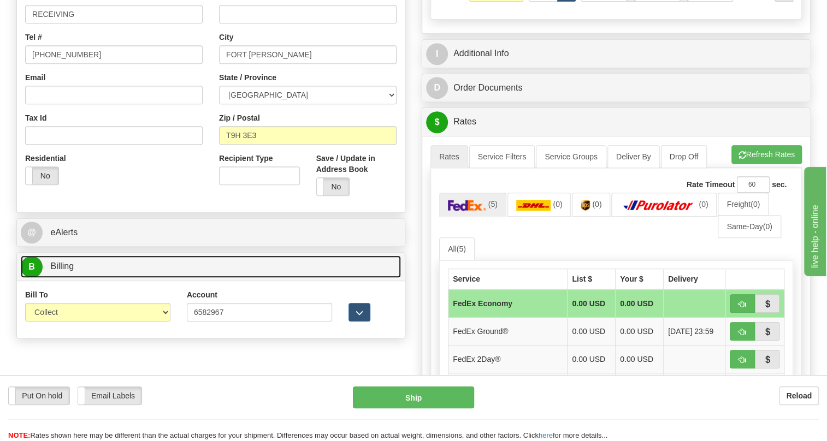
scroll to position [298, 0]
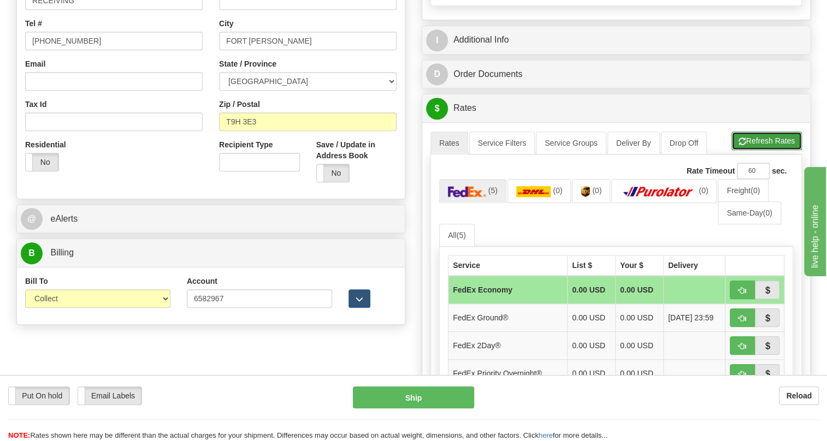
click at [747, 150] on button "Refresh Rates" at bounding box center [766, 141] width 70 height 19
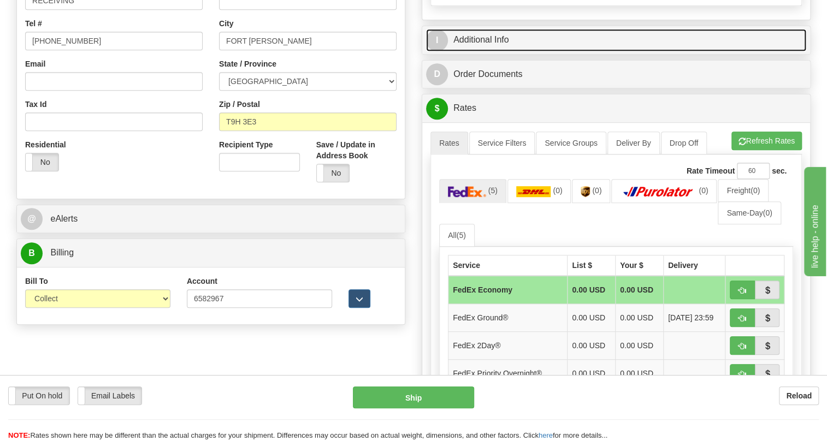
click at [474, 51] on link "I Additional Info" at bounding box center [616, 40] width 380 height 22
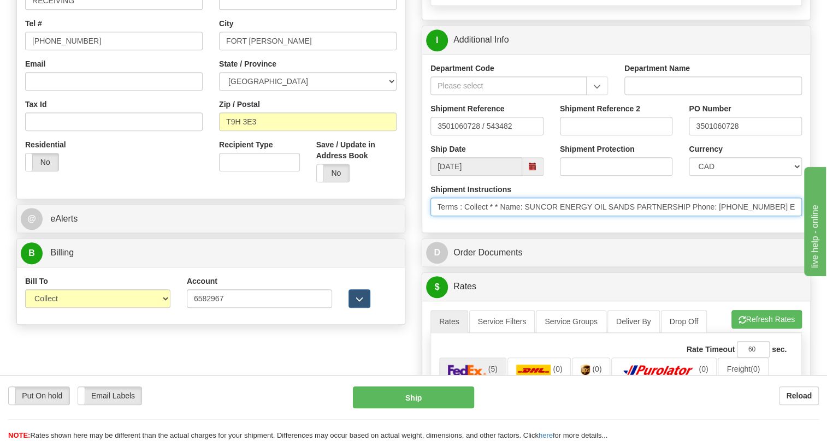
scroll to position [0, 490]
drag, startPoint x: 749, startPoint y: 233, endPoint x: 793, endPoint y: 233, distance: 44.2
click at [793, 216] on input "* ; Charge acct:6582967 * * Courier: Purolator * Courier Acc: 6582967 * Ship Vi…" at bounding box center [615, 207] width 371 height 19
click at [704, 216] on input "* ; Charge acct:6582967 * * Courier: Purolator * Courier Acc: 6582967 * Ship Vi…" at bounding box center [615, 207] width 371 height 19
drag, startPoint x: 704, startPoint y: 231, endPoint x: 662, endPoint y: 234, distance: 42.7
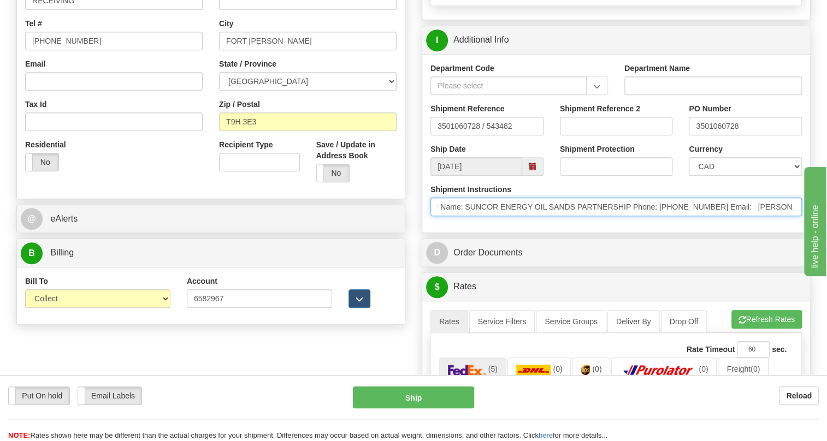
click at [662, 216] on input "* ; Charge acct:6582967 * * Courier: Purolator * Courier Acc: 6582967 * Ship Vi…" at bounding box center [615, 207] width 371 height 19
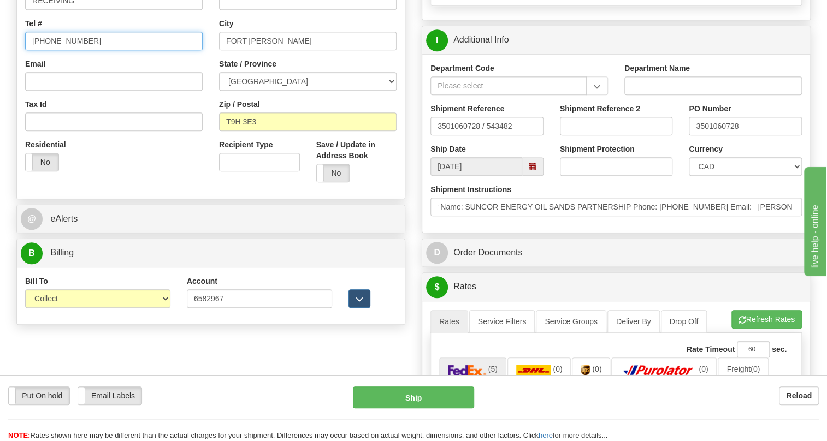
scroll to position [0, 0]
click at [61, 50] on input "[PHONE_NUMBER]" at bounding box center [113, 41] width 177 height 19
paste input "6472802780"
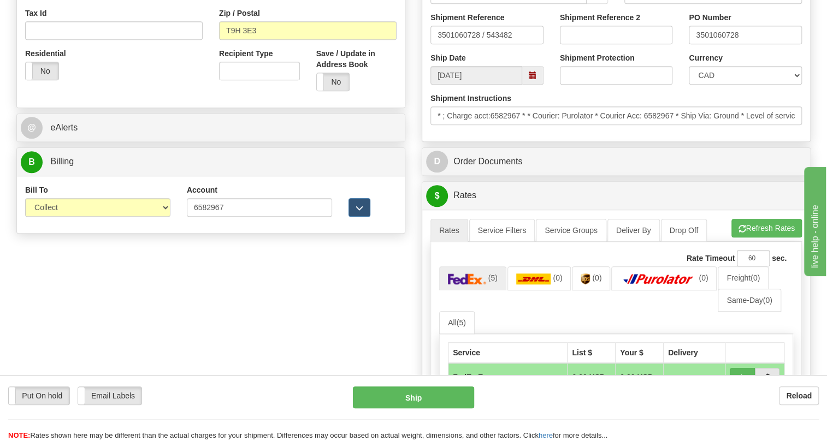
scroll to position [397, 0]
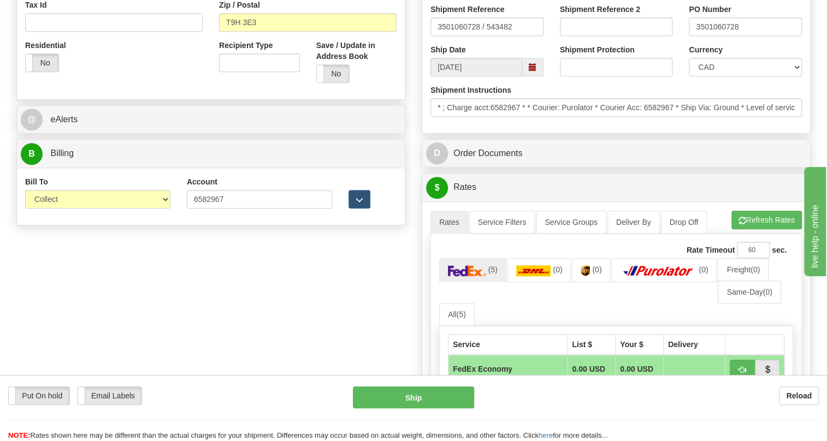
type input "6472802780"
click at [106, 209] on select "Sender Recipient Third Party Collect" at bounding box center [97, 199] width 145 height 19
select select "2"
click at [25, 209] on select "Sender Recipient Third Party Collect" at bounding box center [97, 199] width 145 height 19
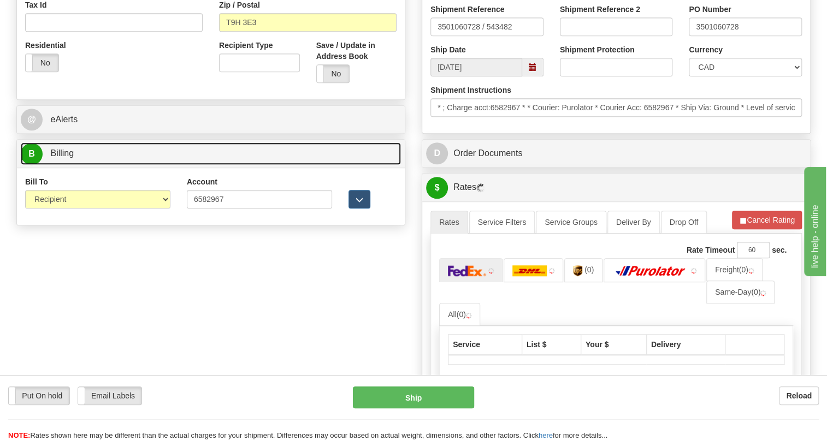
click at [64, 158] on span "Billing" at bounding box center [61, 152] width 23 height 9
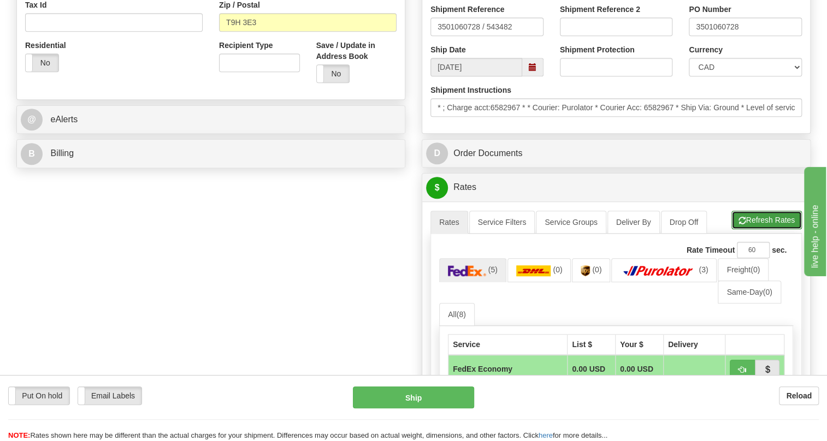
click at [760, 229] on button "Refresh Rates" at bounding box center [766, 220] width 70 height 19
click at [662, 276] on img at bounding box center [658, 270] width 76 height 11
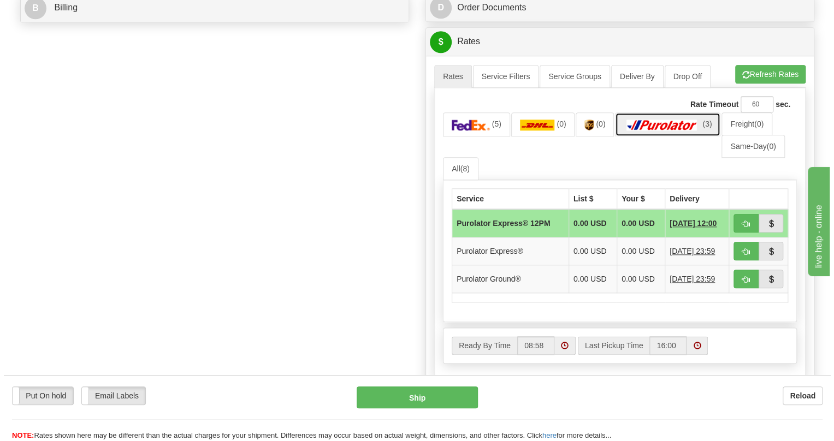
scroll to position [546, 0]
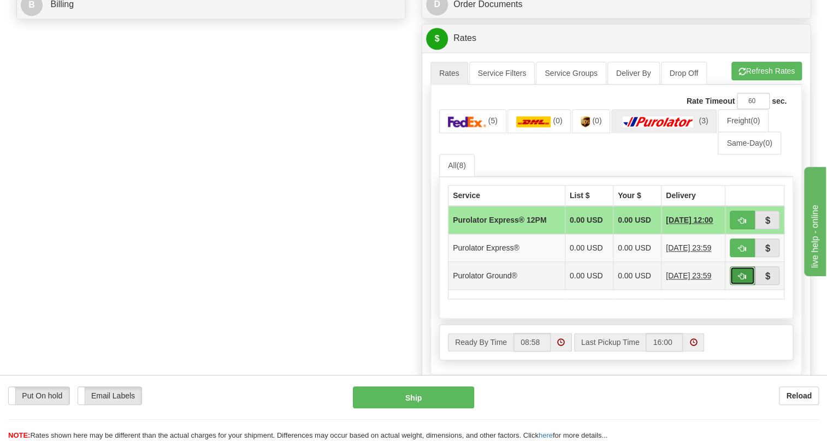
click at [738, 280] on span "button" at bounding box center [742, 276] width 8 height 7
type input "260"
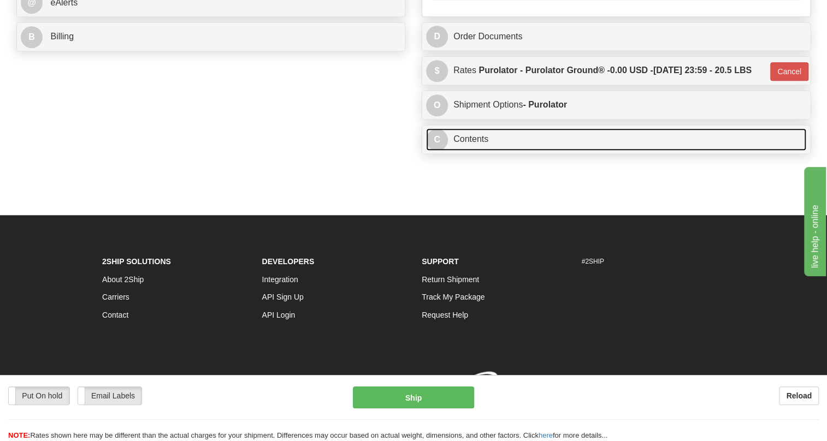
click at [477, 151] on link "C Contents" at bounding box center [616, 139] width 380 height 22
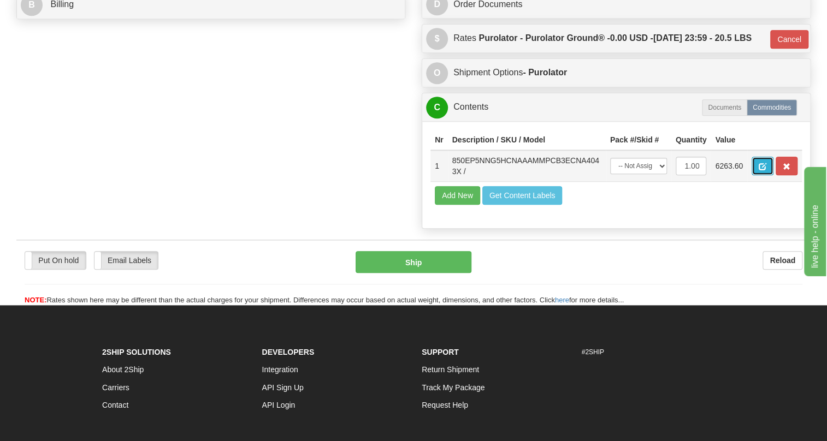
click at [760, 170] on span "button" at bounding box center [762, 166] width 8 height 7
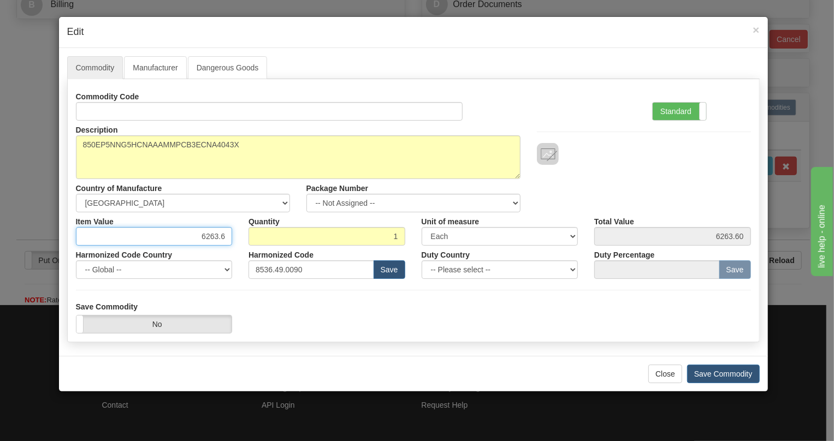
click at [220, 237] on input "6263.6" at bounding box center [154, 236] width 157 height 19
paste input "5.181,80"
click at [202, 235] on input "5.181,80" at bounding box center [154, 236] width 157 height 19
click at [216, 240] on input "5181,80" at bounding box center [154, 236] width 157 height 19
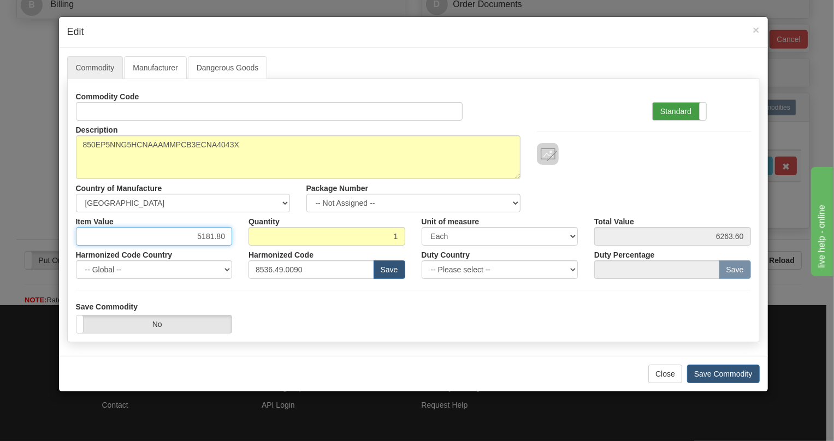
type input "5181.80"
click at [674, 109] on label "Standard" at bounding box center [679, 111] width 54 height 17
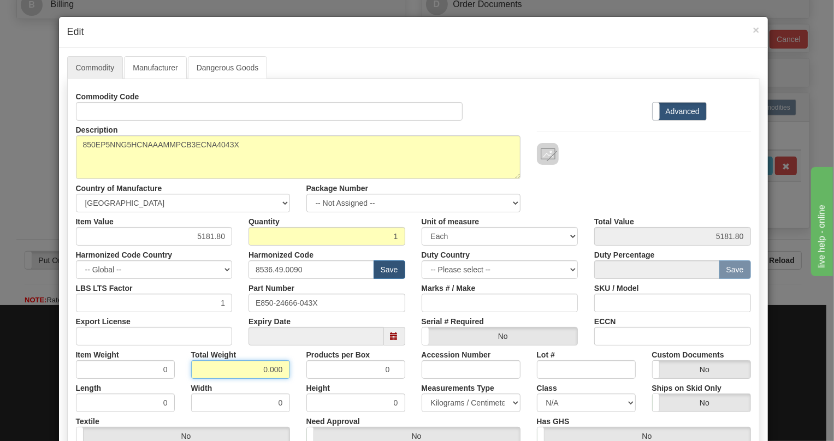
click at [256, 369] on input "0.000" at bounding box center [240, 369] width 99 height 19
type input "1.000"
type input "1.0000"
click at [440, 399] on select "Pounds / Inches Kilograms / Centimeters" at bounding box center [470, 403] width 99 height 19
select select "0"
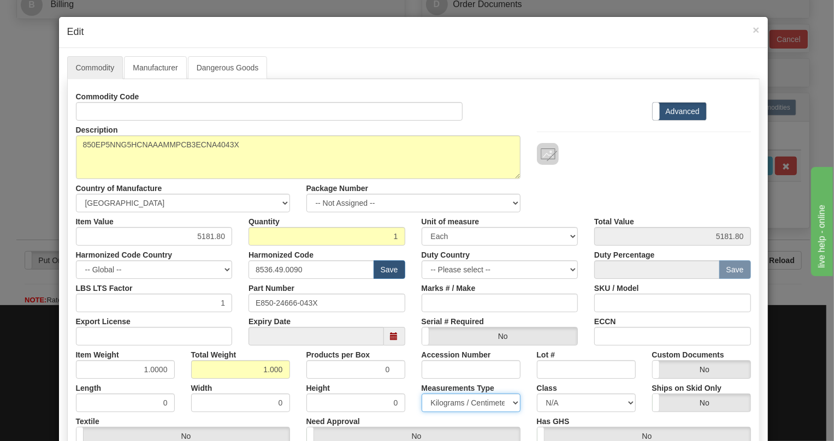
click at [421, 394] on select "Pounds / Inches Kilograms / Centimeters" at bounding box center [470, 403] width 99 height 19
click at [413, 387] on div "Measurements Type Pounds / Inches Kilograms / Centimeters" at bounding box center [470, 395] width 115 height 33
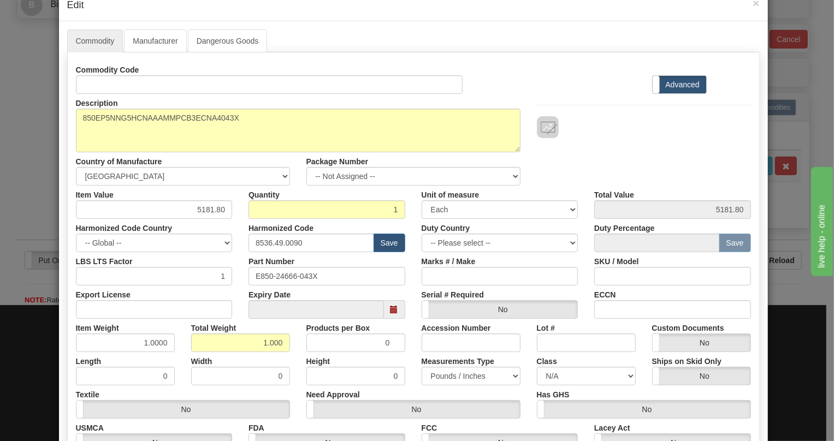
scroll to position [166, 0]
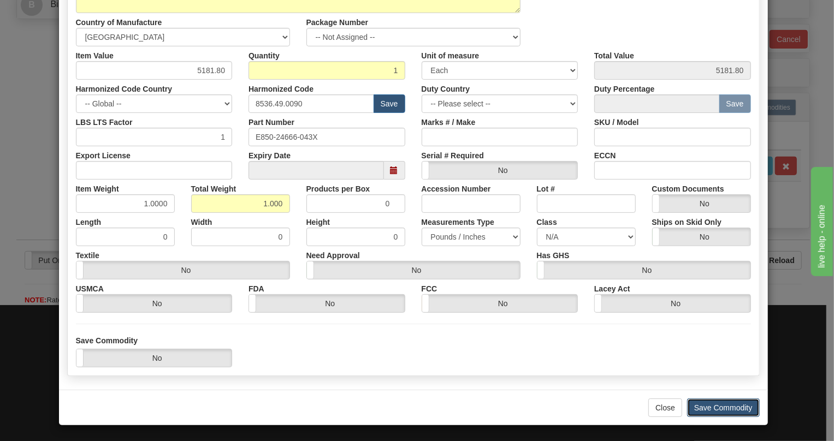
click at [712, 406] on button "Save Commodity" at bounding box center [723, 408] width 73 height 19
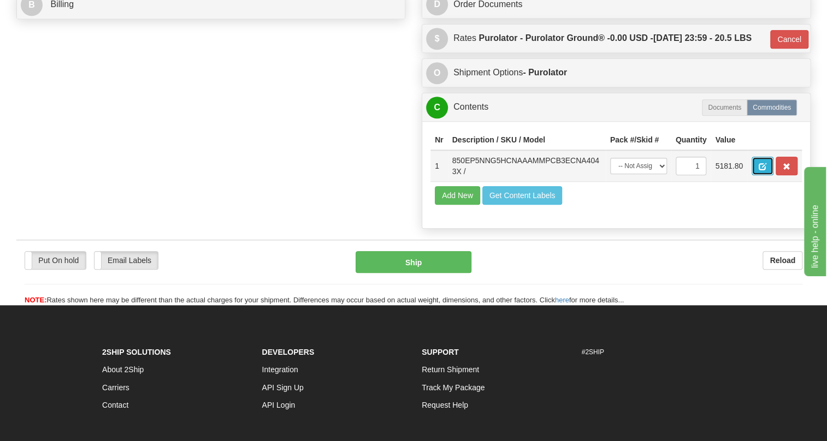
click at [765, 170] on span "button" at bounding box center [762, 166] width 8 height 7
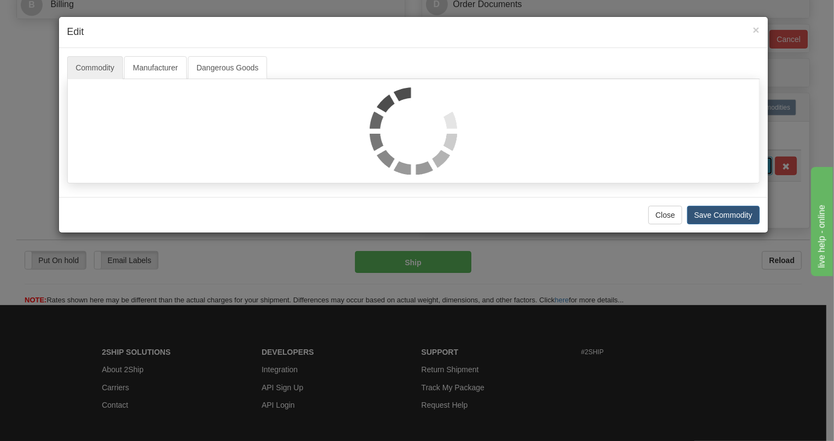
scroll to position [0, 0]
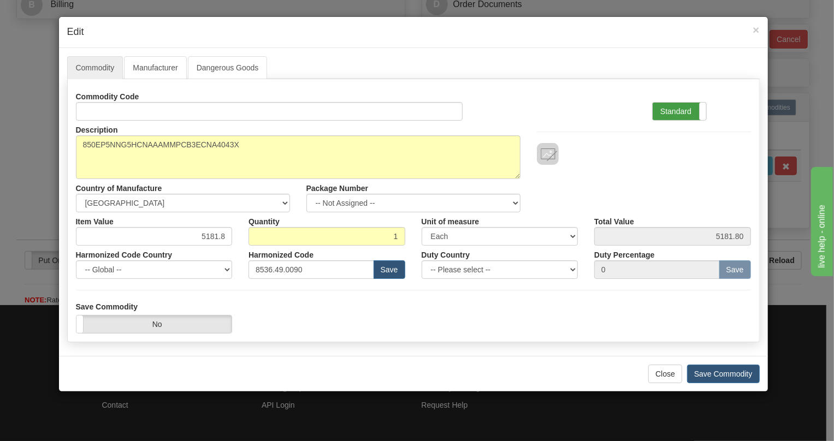
click at [675, 112] on label "Standard" at bounding box center [679, 111] width 54 height 17
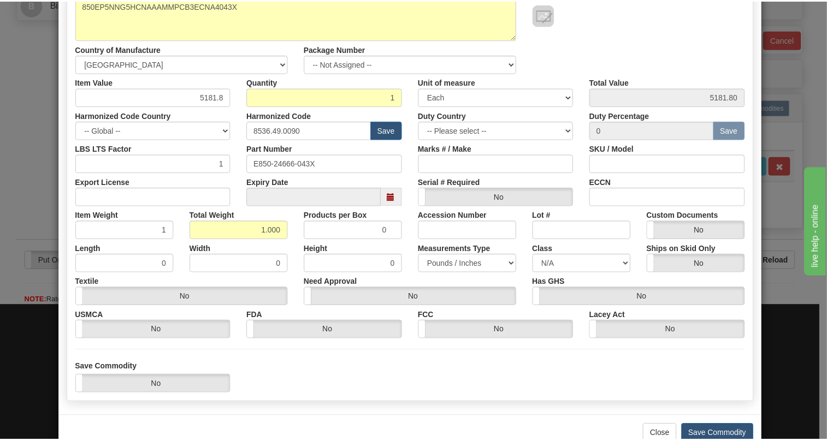
scroll to position [148, 0]
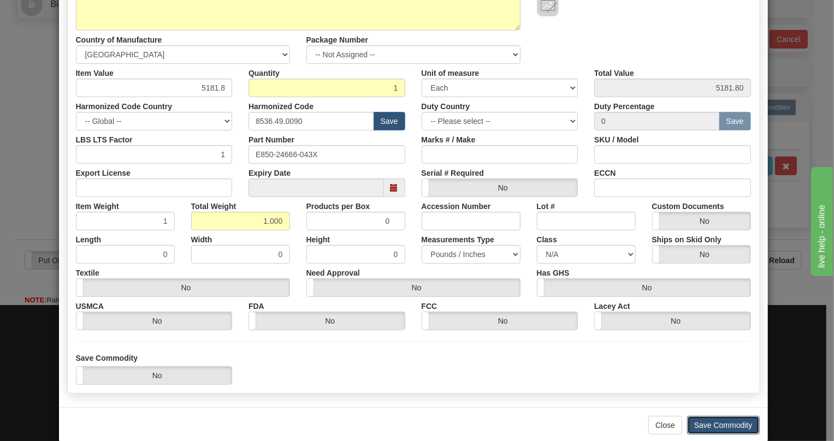
click at [718, 423] on button "Save Commodity" at bounding box center [723, 425] width 73 height 19
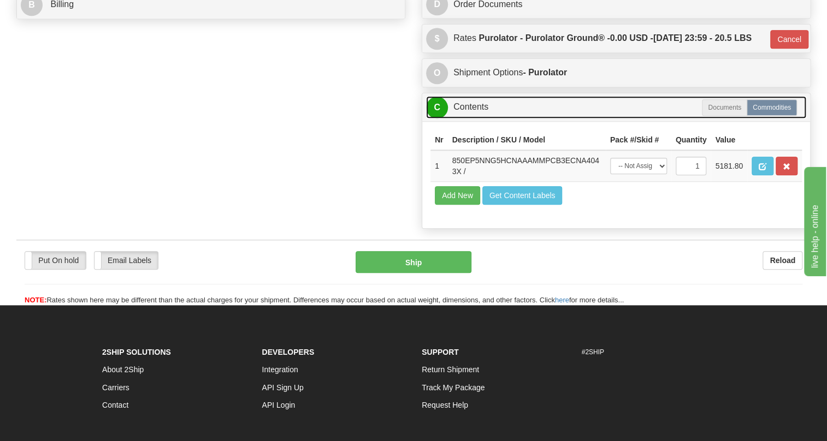
click at [471, 118] on link "C Contents" at bounding box center [616, 107] width 380 height 22
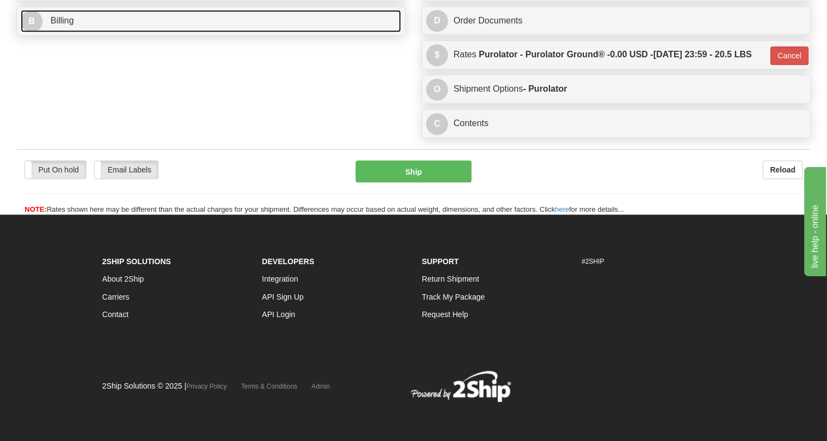
click at [62, 25] on span "Billing" at bounding box center [61, 20] width 23 height 9
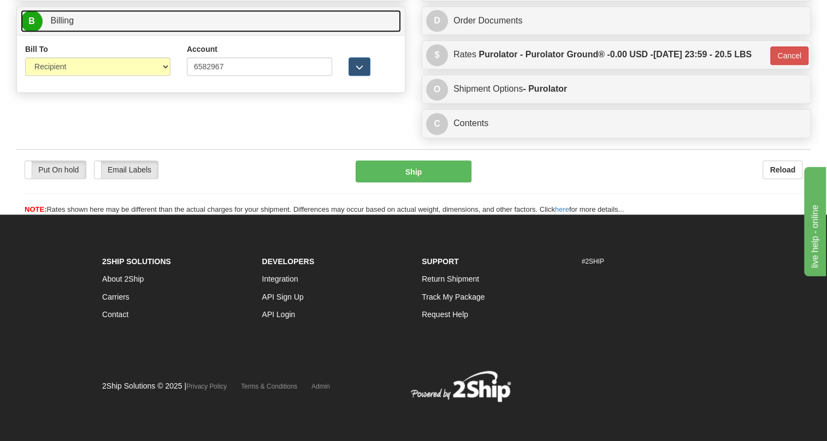
click at [62, 25] on span "Billing" at bounding box center [61, 20] width 23 height 9
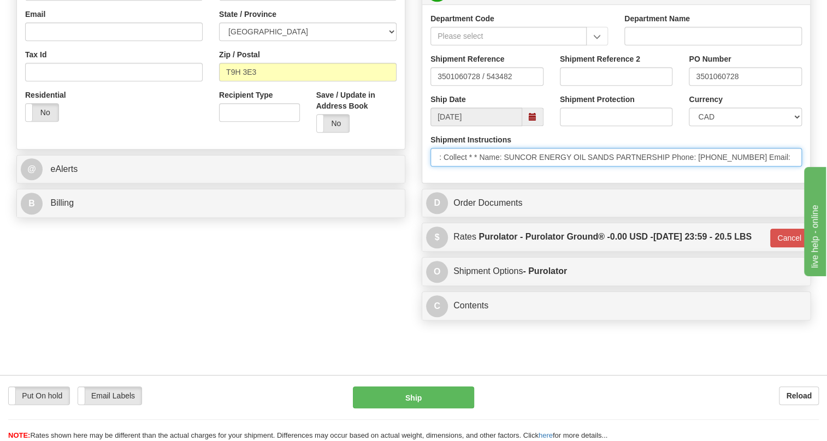
scroll to position [0, 490]
drag, startPoint x: 436, startPoint y: 182, endPoint x: 800, endPoint y: 182, distance: 364.7
click at [800, 167] on input "* ; Charge acct:6582967 * * Courier: Purolator * Courier Acc: 6582967 * Ship Vi…" at bounding box center [615, 157] width 371 height 19
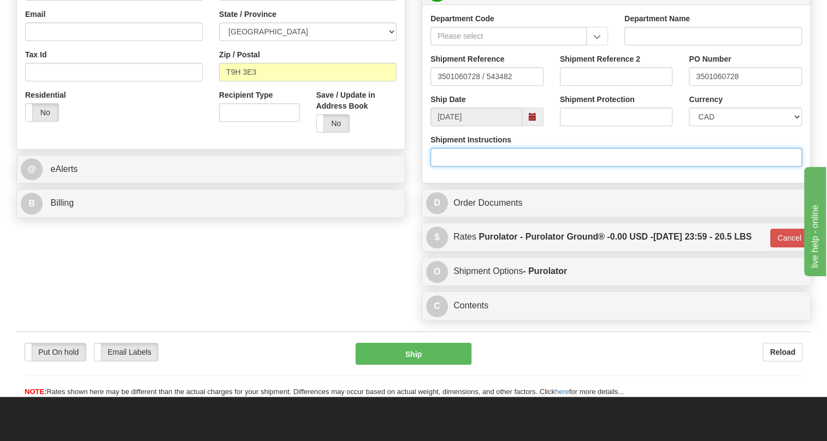
scroll to position [0, 0]
click at [488, 183] on div "Department Code Department Name Shipment Reference 3501060728 / 543482 Shipment…" at bounding box center [616, 93] width 388 height 179
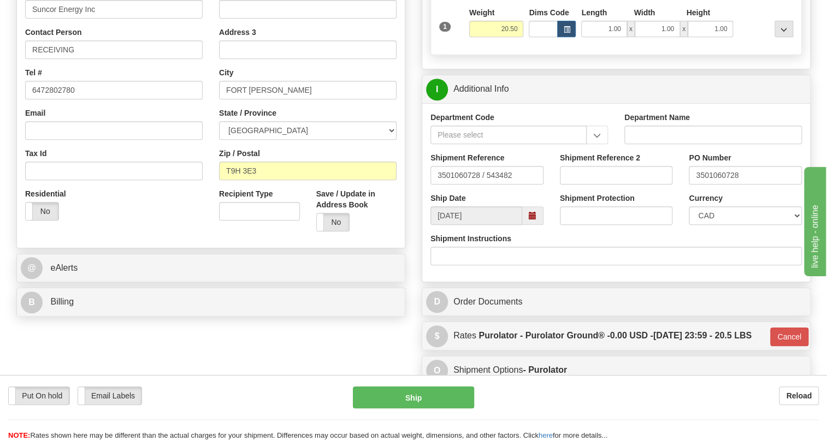
scroll to position [248, 0]
click at [713, 185] on input "3501060728" at bounding box center [744, 176] width 113 height 19
drag, startPoint x: 713, startPoint y: 202, endPoint x: 745, endPoint y: 181, distance: 38.6
click at [745, 181] on div "PO Number 3501060728" at bounding box center [744, 169] width 113 height 32
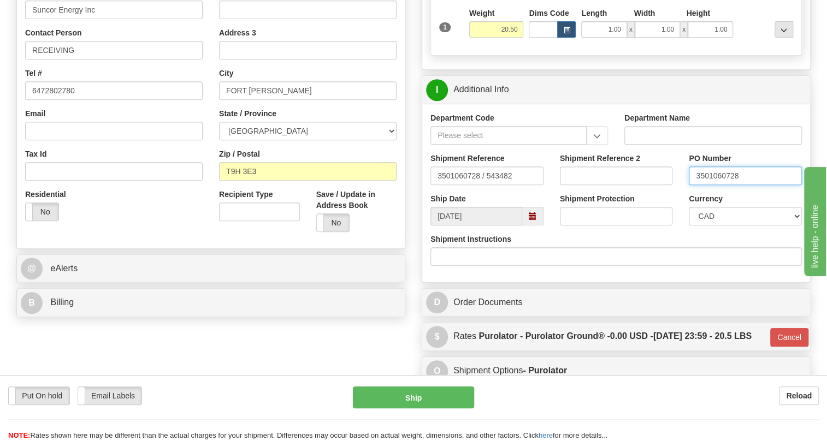
click at [719, 185] on input "3501060728" at bounding box center [744, 176] width 113 height 19
click at [104, 60] on input "RECEIVING" at bounding box center [113, 50] width 177 height 19
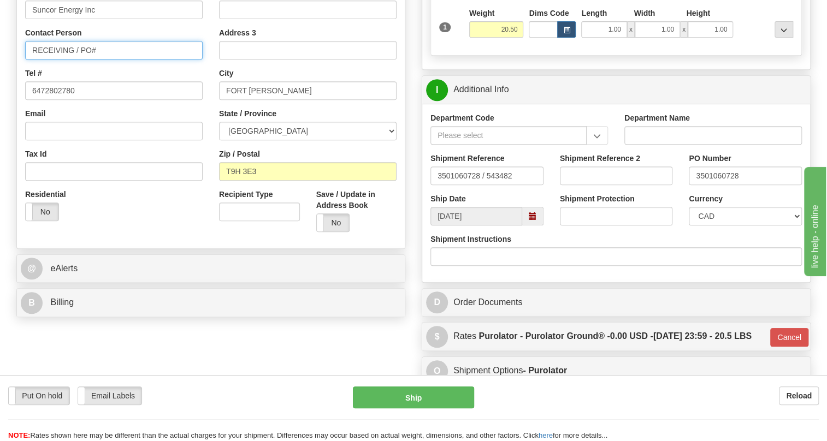
paste input "3501060728"
type input "RECEIVING / PO# 3501060728"
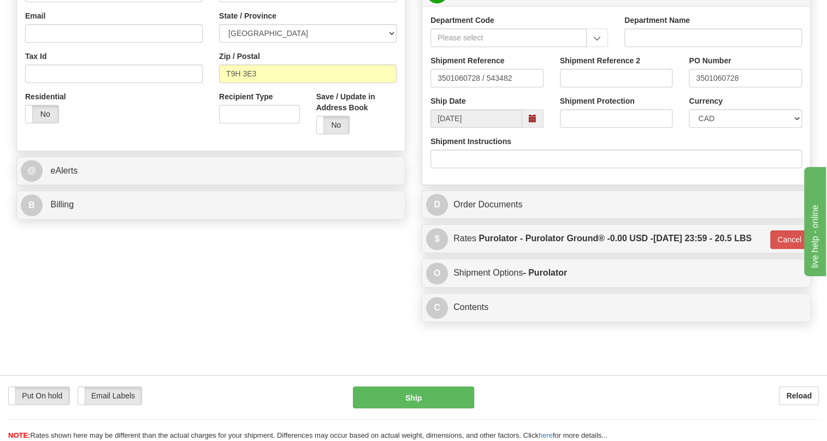
scroll to position [347, 0]
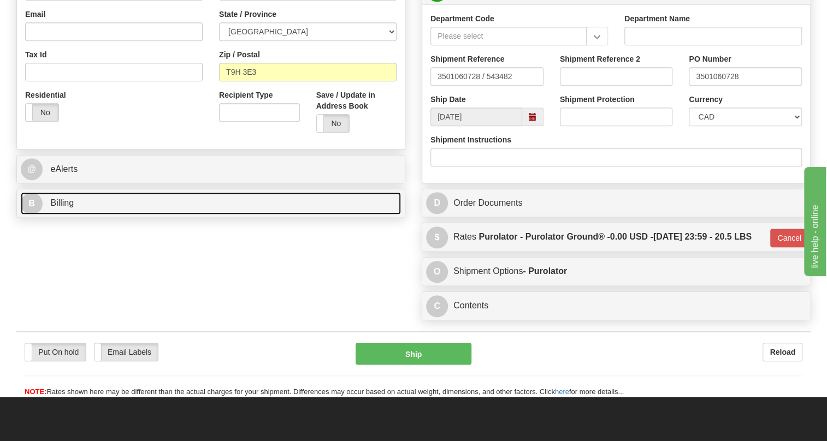
click at [67, 207] on span "Billing" at bounding box center [61, 202] width 23 height 9
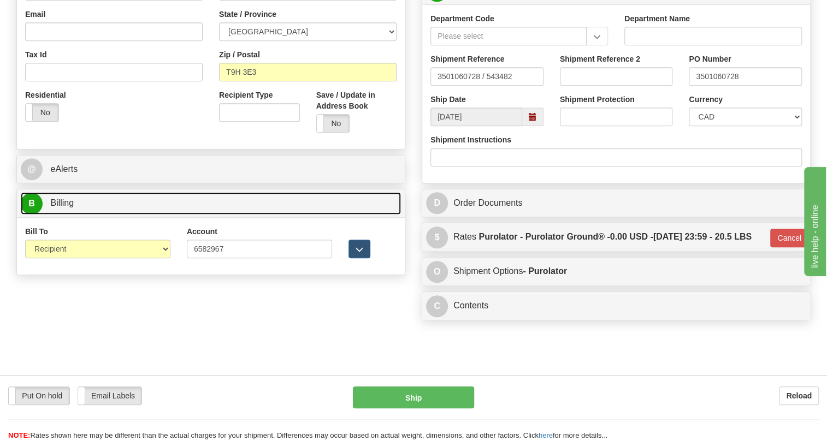
click at [67, 207] on span "Billing" at bounding box center [61, 202] width 23 height 9
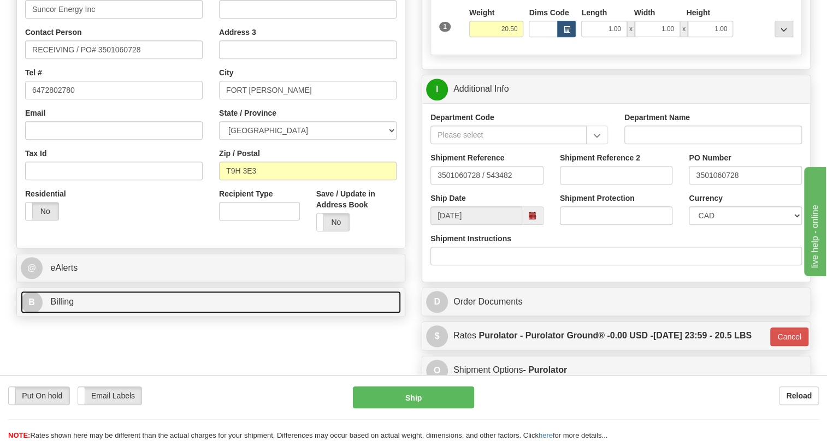
scroll to position [248, 0]
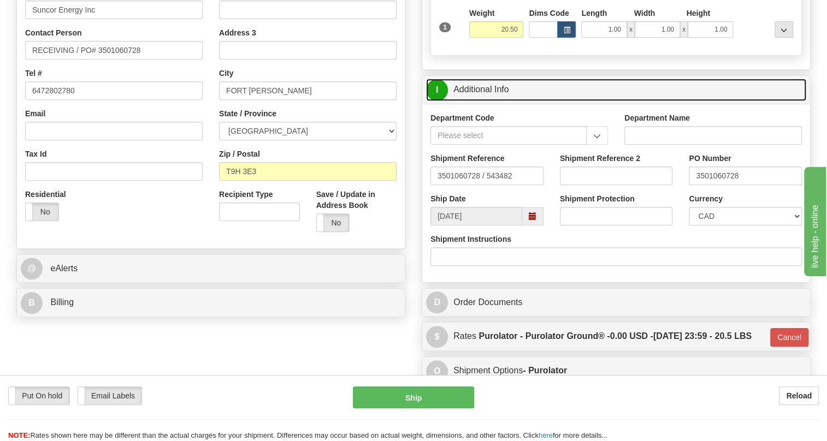
click at [491, 101] on link "I Additional Info" at bounding box center [616, 90] width 380 height 22
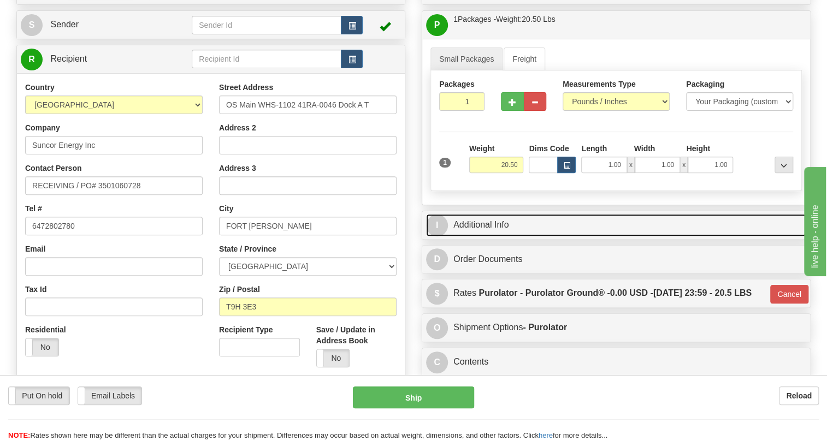
scroll to position [99, 0]
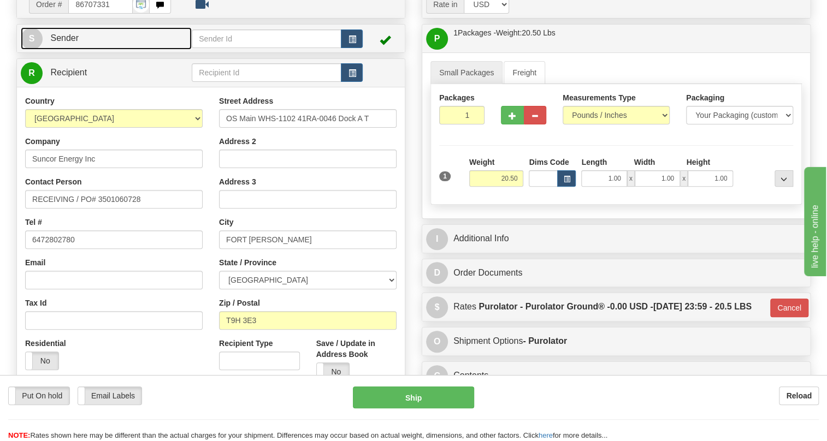
click at [59, 43] on span "Sender" at bounding box center [64, 37] width 28 height 9
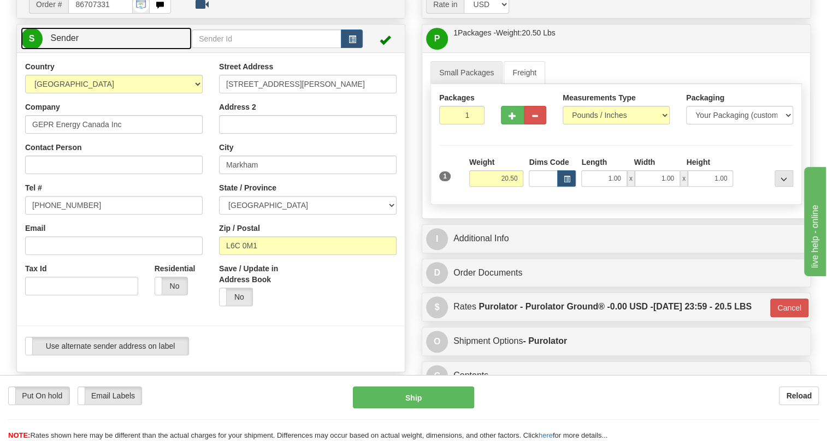
type input "MARKHAM"
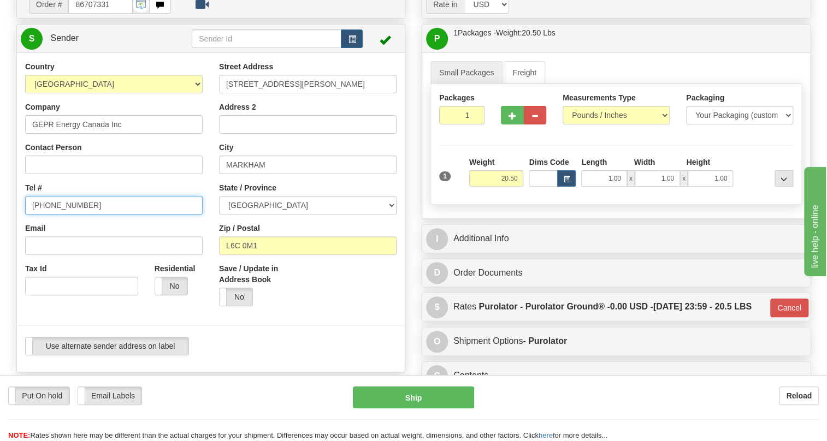
click at [60, 215] on input "[PHONE_NUMBER]" at bounding box center [113, 205] width 177 height 19
paste input "[PHONE_NUMBER]"
type input "[PHONE_NUMBER]"
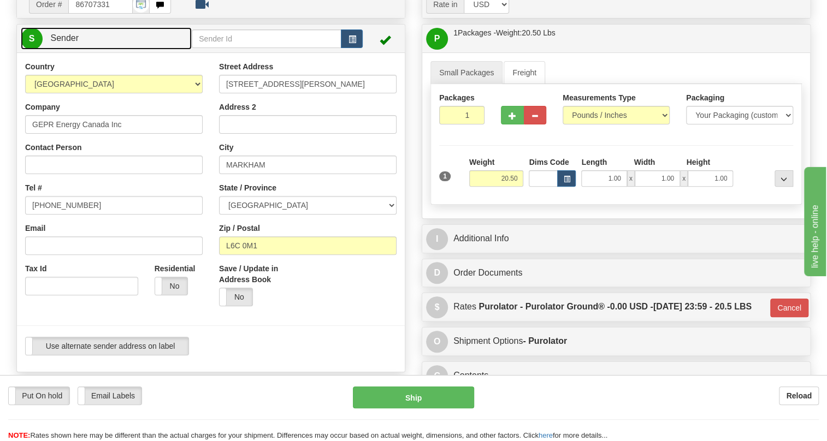
click at [66, 43] on span "Sender" at bounding box center [64, 37] width 28 height 9
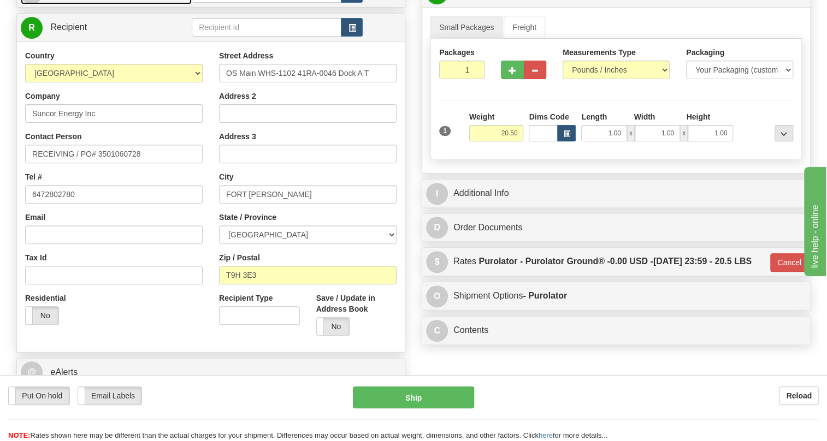
scroll to position [148, 0]
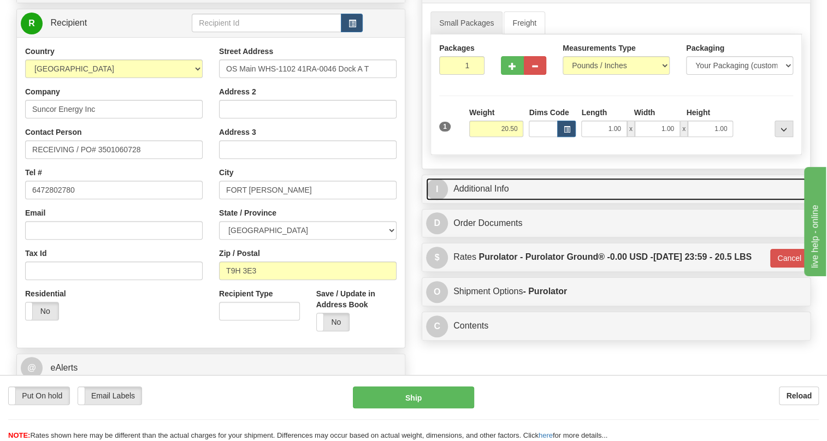
click at [470, 200] on link "I Additional Info" at bounding box center [616, 189] width 380 height 22
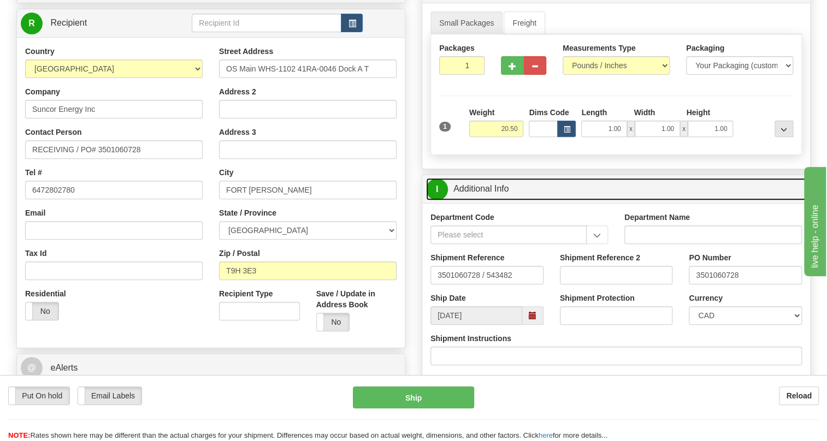
click at [470, 200] on link "I Additional Info" at bounding box center [616, 189] width 380 height 22
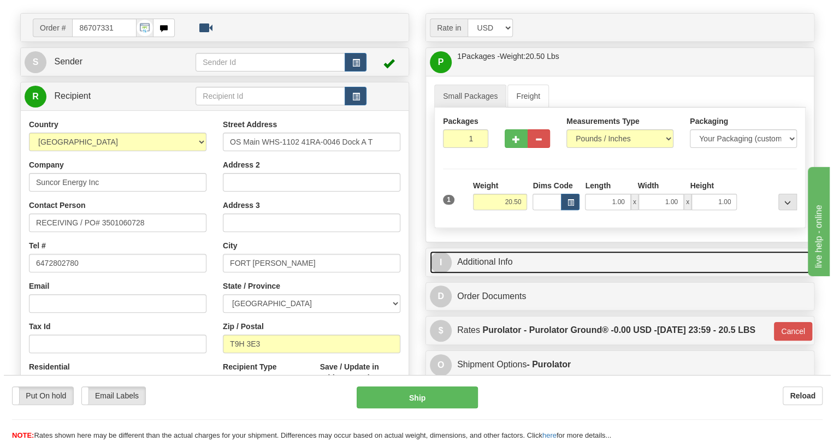
scroll to position [99, 0]
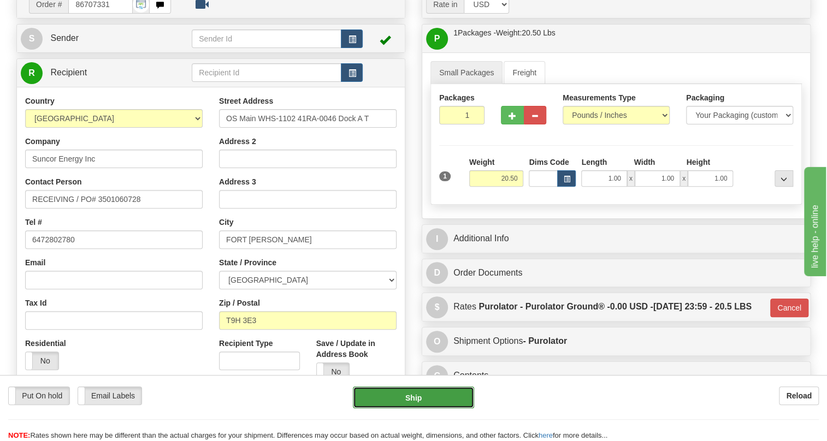
click at [411, 400] on button "Ship" at bounding box center [413, 398] width 121 height 22
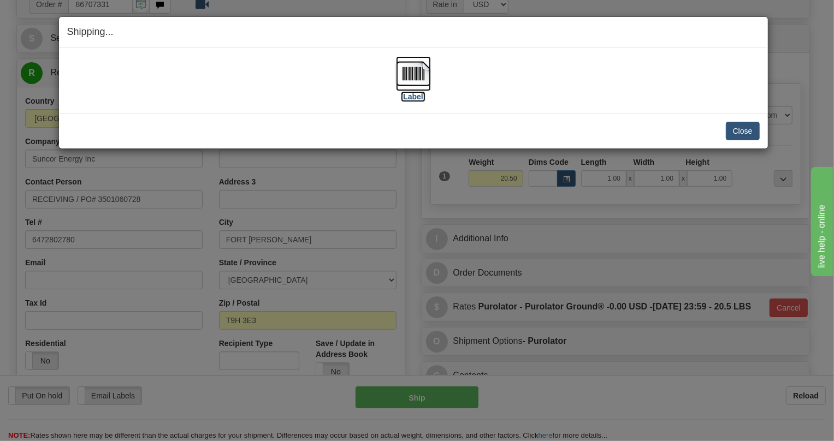
click at [408, 74] on img at bounding box center [413, 73] width 35 height 35
